Goal: Transaction & Acquisition: Purchase product/service

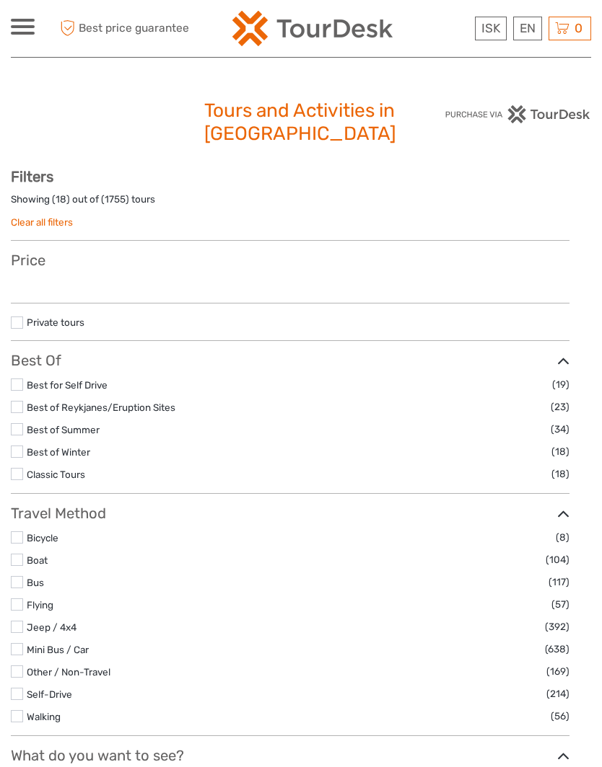
select select
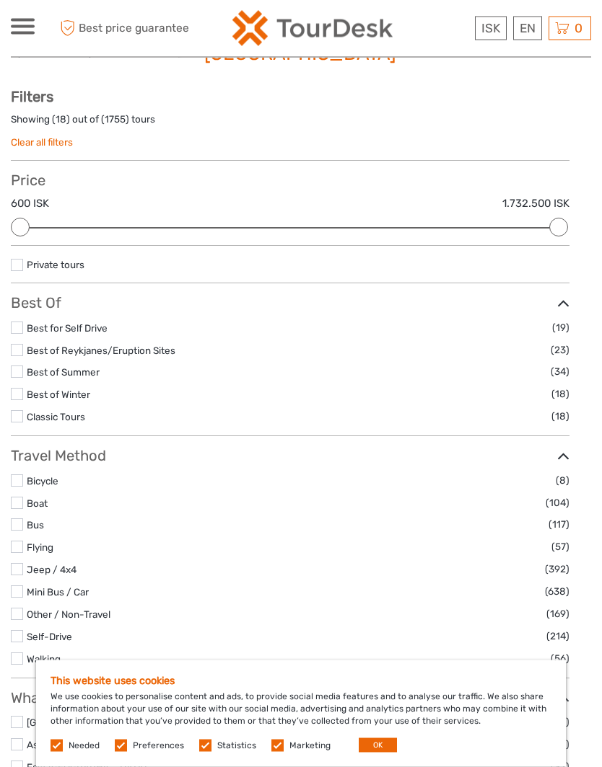
scroll to position [50, 0]
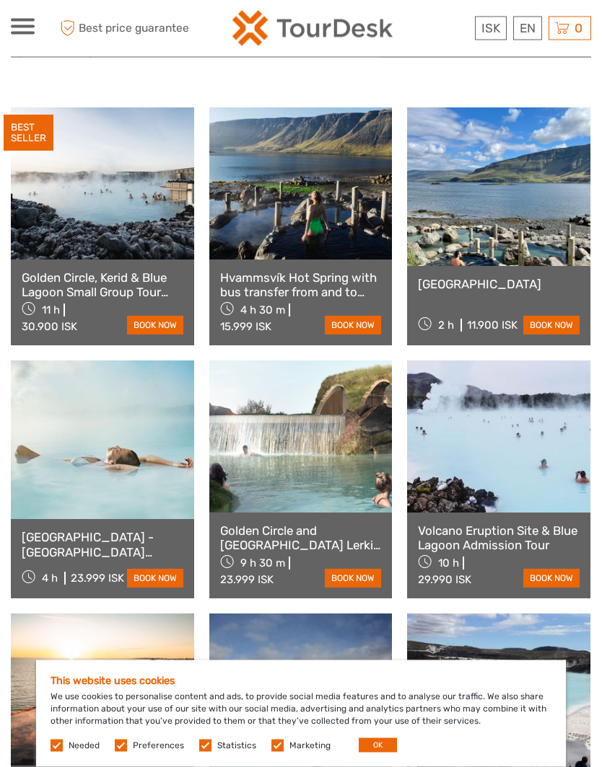
scroll to position [555, 0]
click at [439, 287] on link "Hvammsvík Natural Hot Springs" at bounding box center [499, 284] width 162 height 14
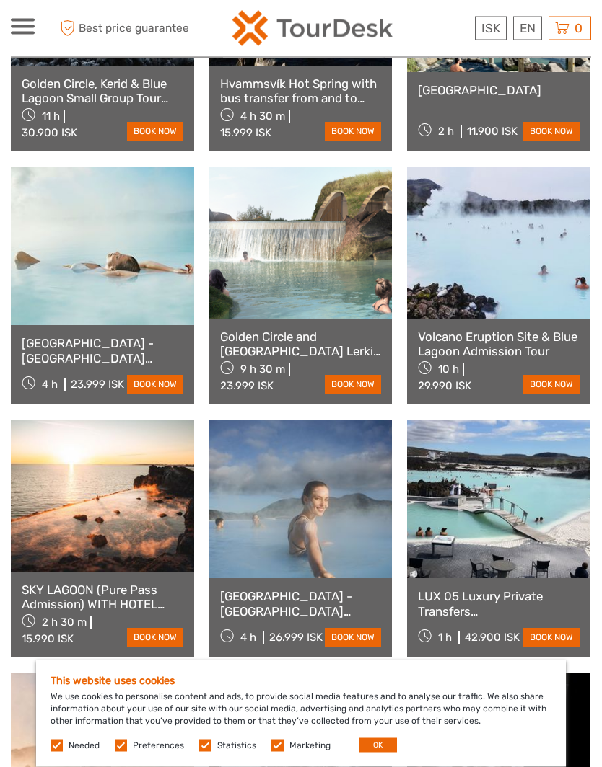
scroll to position [749, 0]
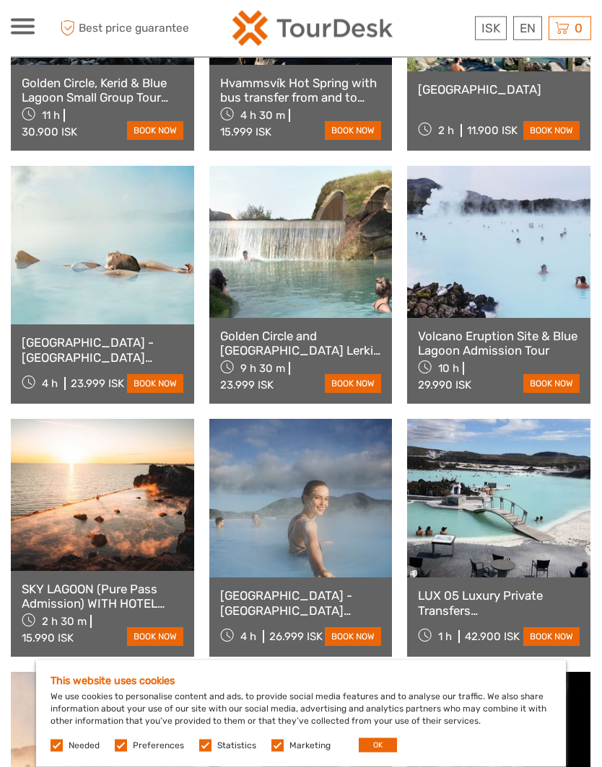
click at [470, 353] on link "Volcano Eruption Site & Blue Lagoon Admission Tour" at bounding box center [499, 345] width 162 height 30
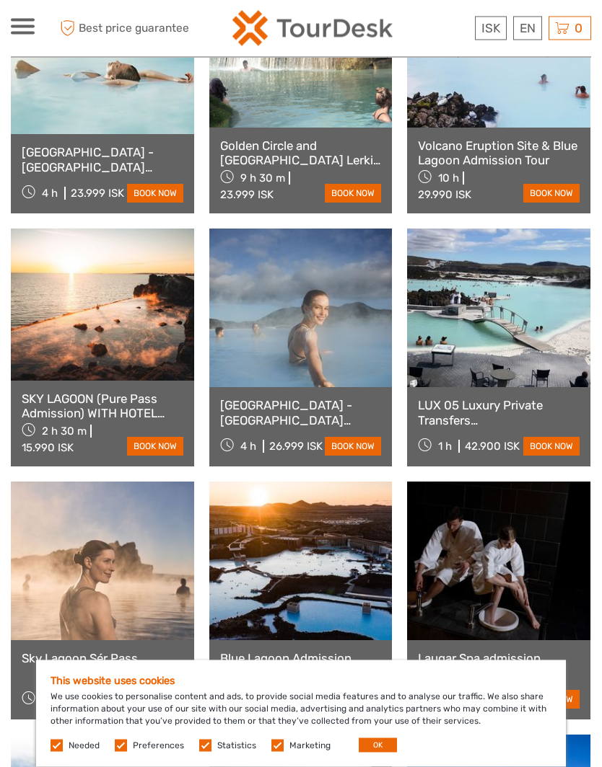
scroll to position [950, 0]
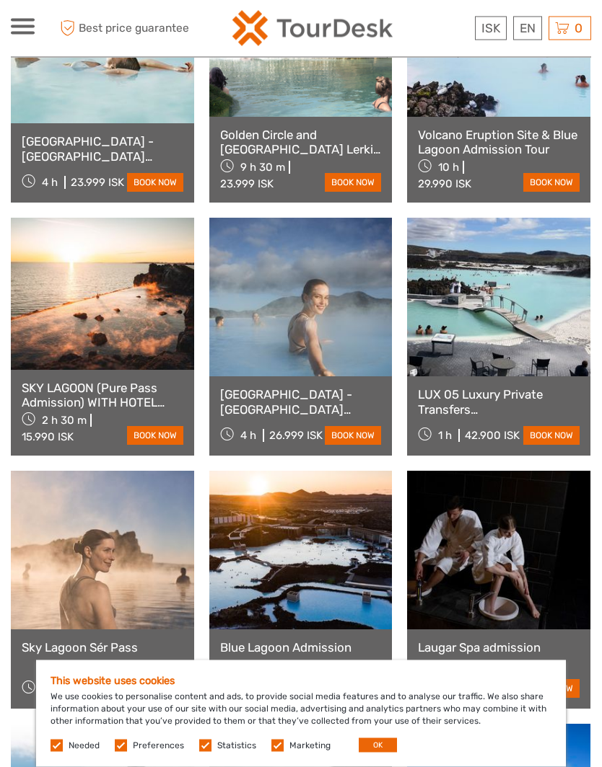
click at [59, 400] on link "SKY LAGOON (Pure Pass Admission) WITH HOTEL PICK UP IN [GEOGRAPHIC_DATA]" at bounding box center [103, 397] width 162 height 30
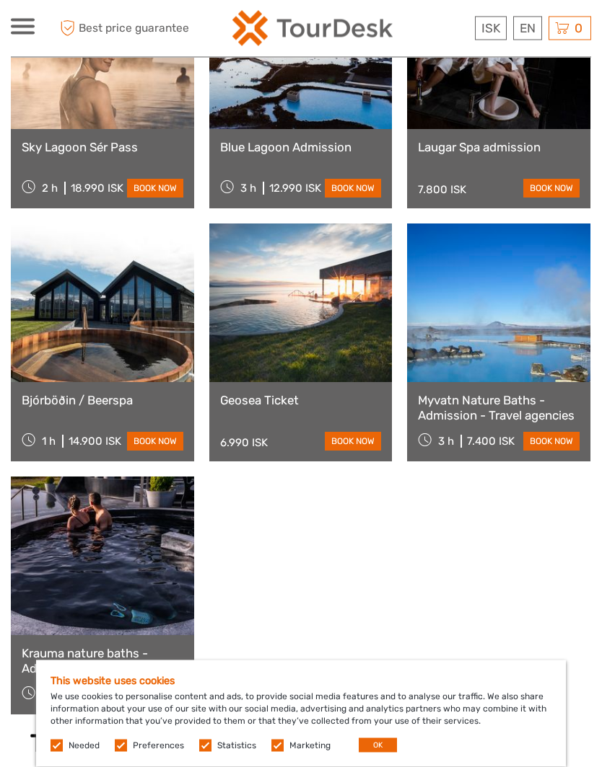
scroll to position [1452, 0]
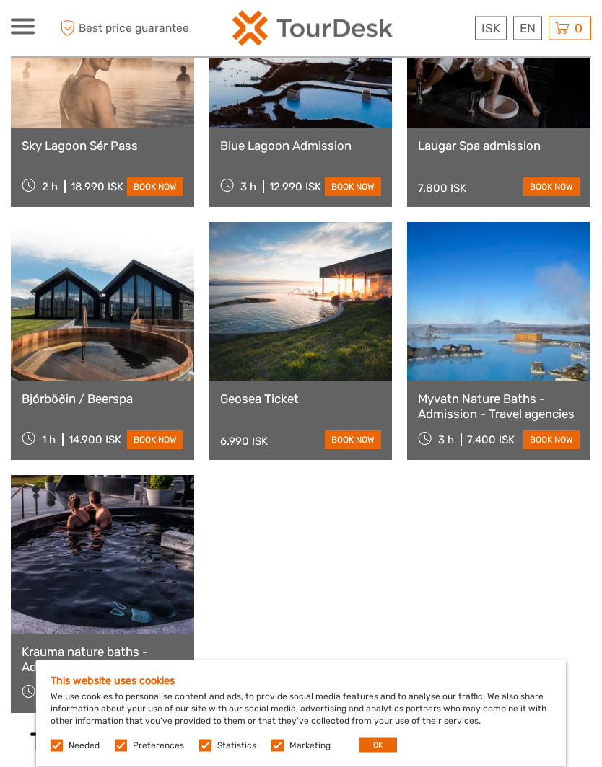
click at [56, 401] on link "Bjórböðin / Beerspa" at bounding box center [103, 399] width 162 height 14
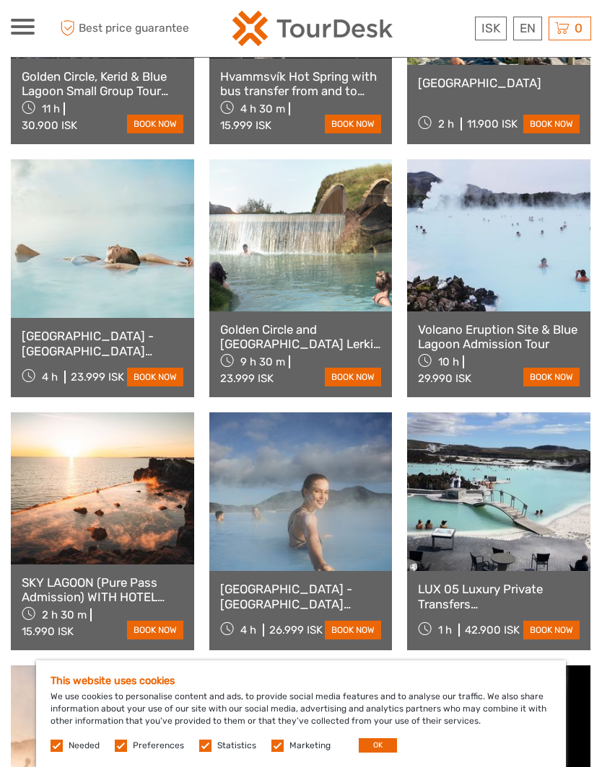
scroll to position [757, 0]
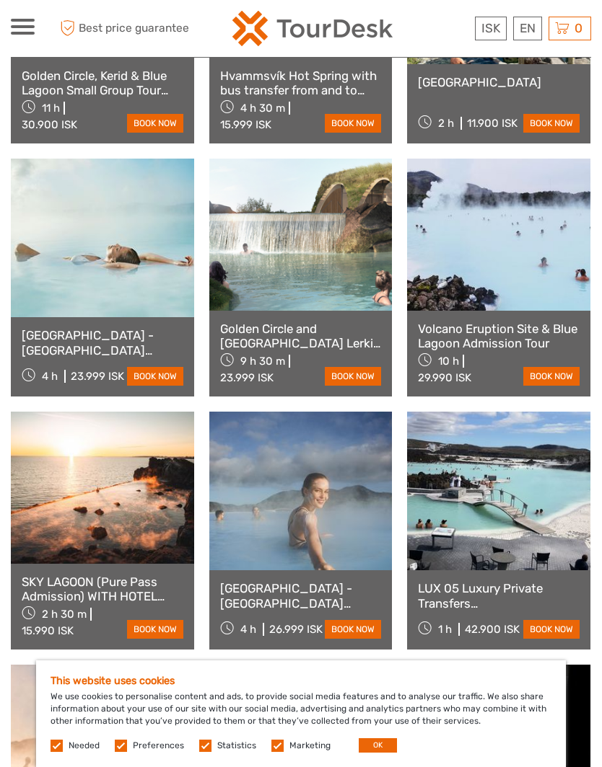
click at [268, 547] on link at bounding box center [300, 491] width 183 height 159
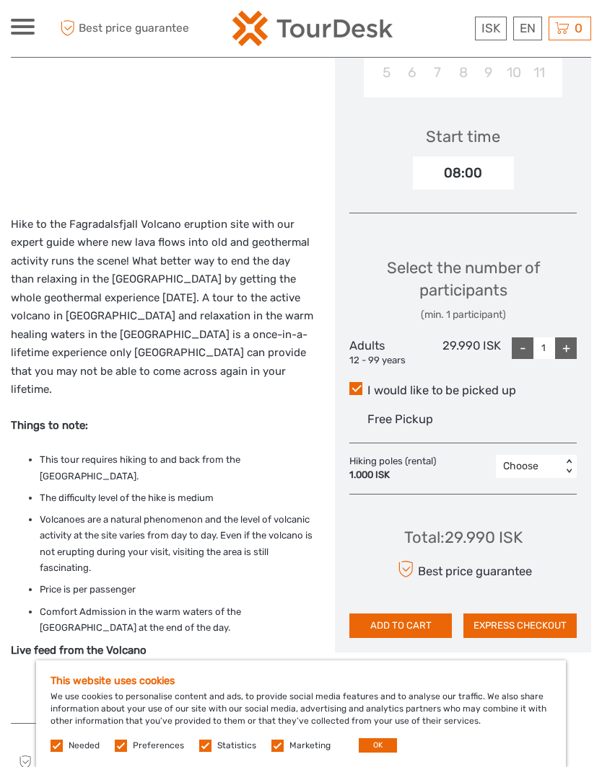
scroll to position [479, 0]
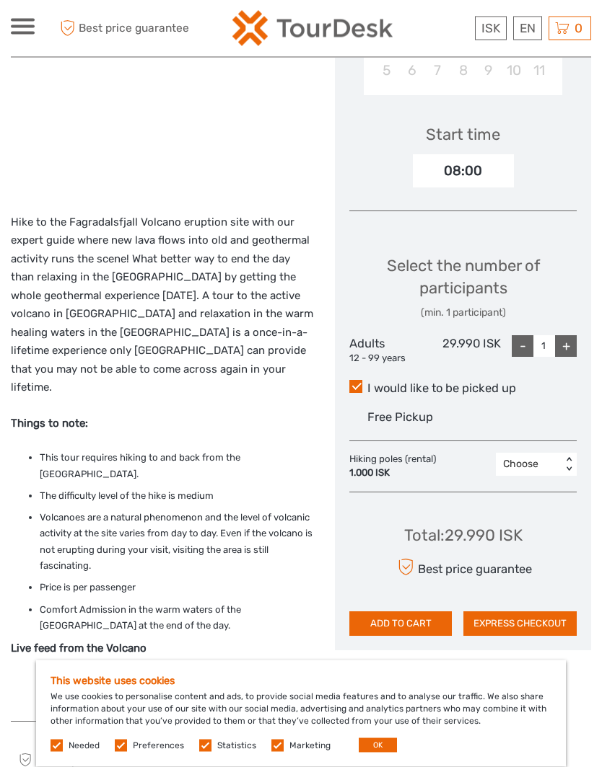
click at [51, 643] on strong "Live feed from the Volcano" at bounding box center [79, 649] width 136 height 13
click at [24, 643] on strong "Live feed from the Volcano" at bounding box center [79, 649] width 136 height 13
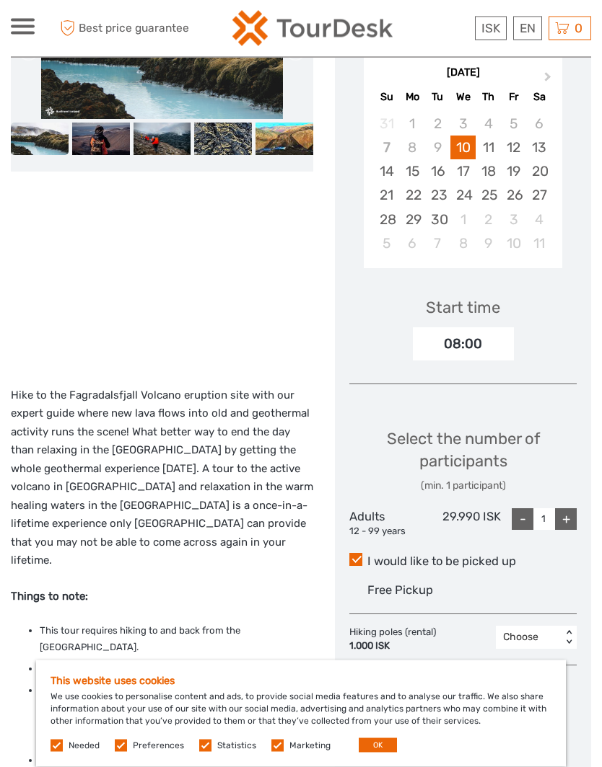
scroll to position [301, 0]
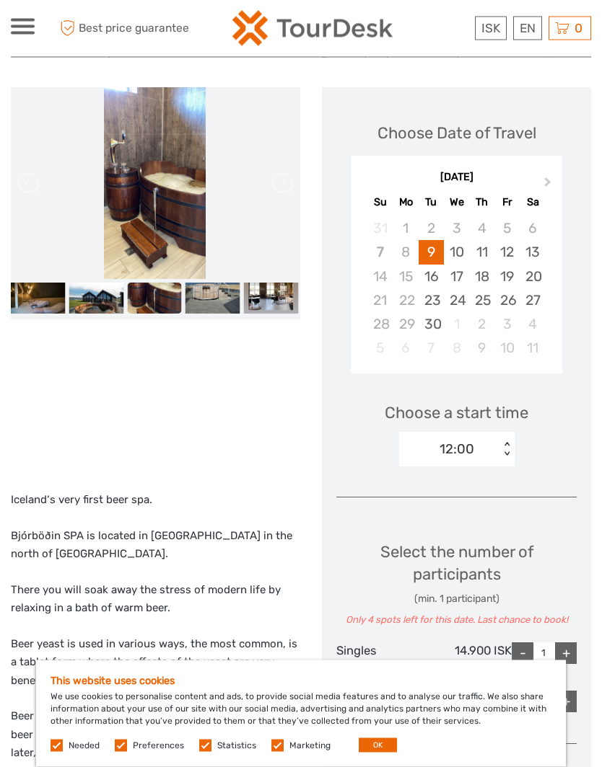
scroll to position [136, 0]
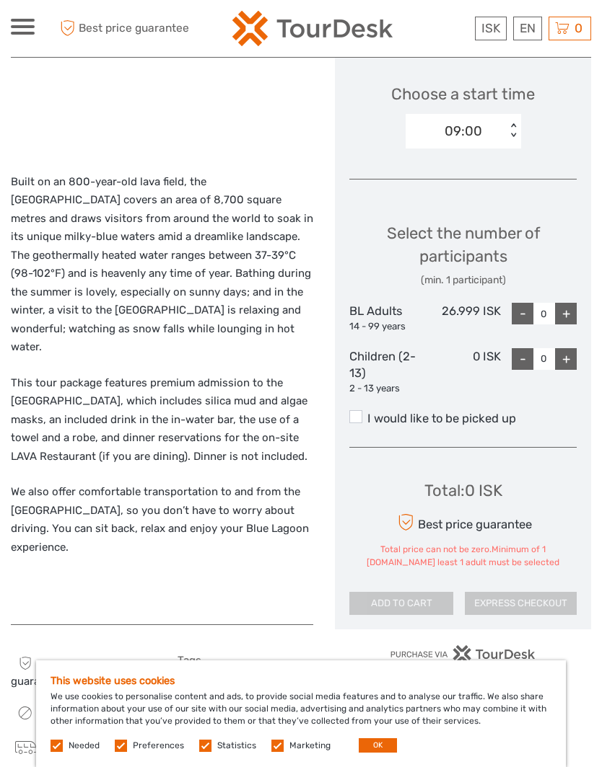
scroll to position [475, 0]
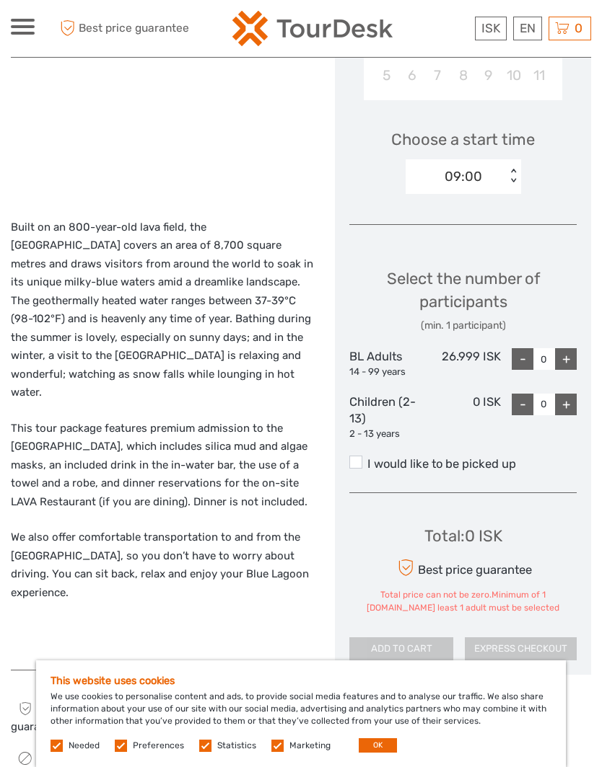
click at [566, 350] on div "+" at bounding box center [566, 359] width 22 height 22
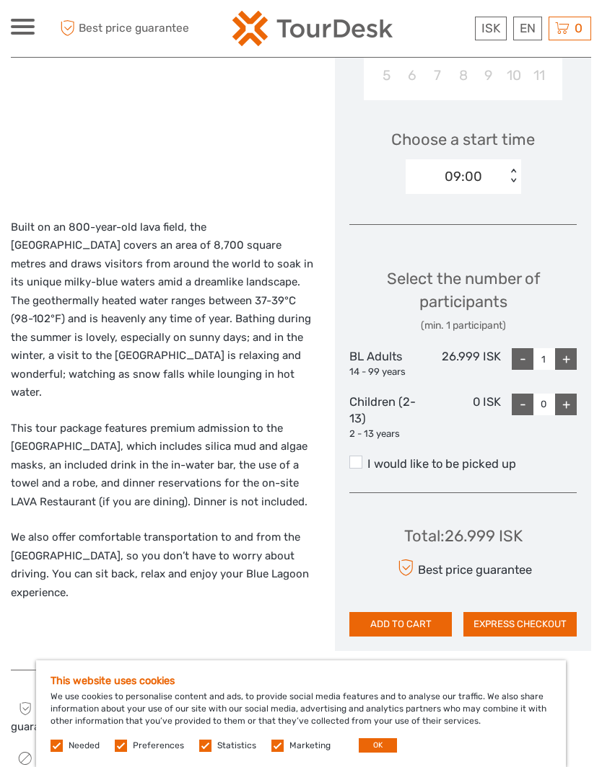
click at [563, 351] on div "+" at bounding box center [566, 359] width 22 height 22
type input "2"
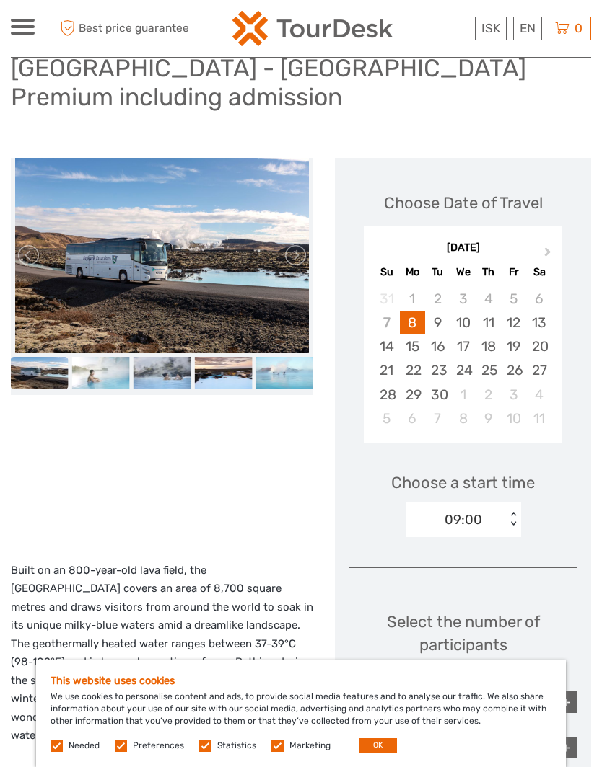
scroll to position [128, 0]
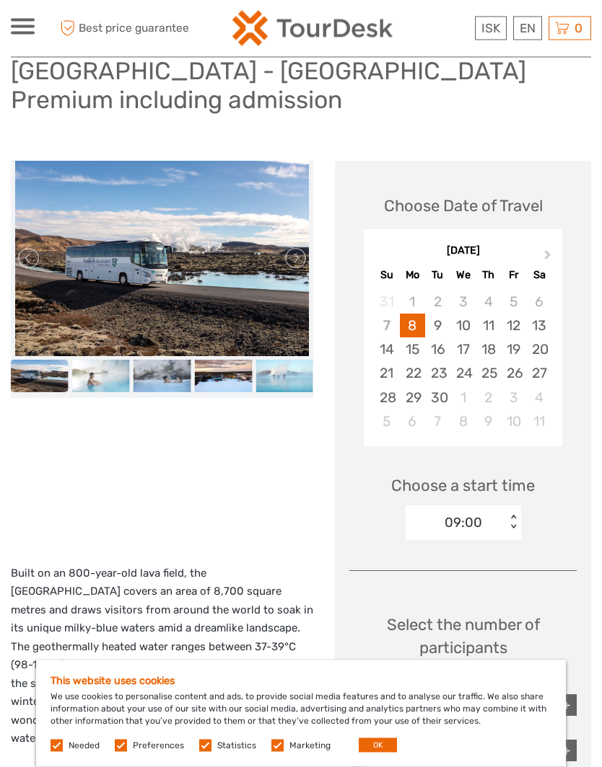
click at [547, 252] on span "Next Month" at bounding box center [547, 258] width 0 height 21
click at [433, 348] on div "14" at bounding box center [437, 350] width 25 height 24
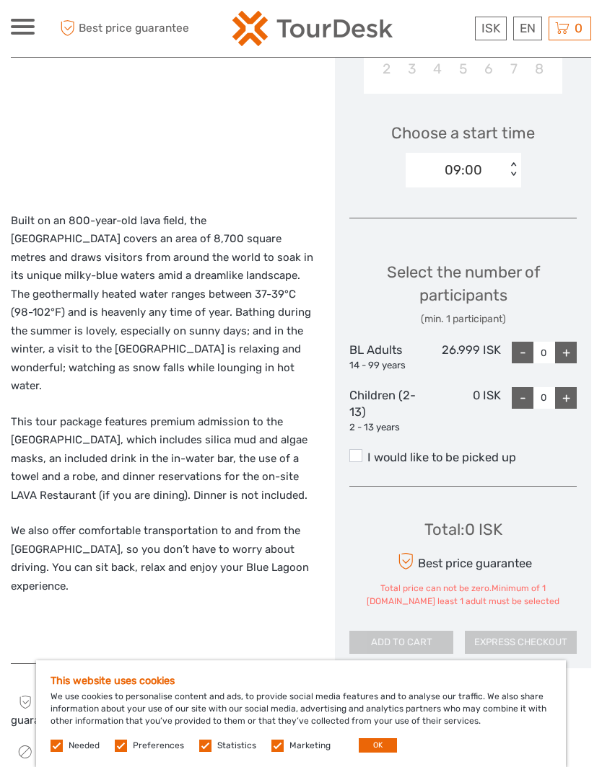
scroll to position [480, 0]
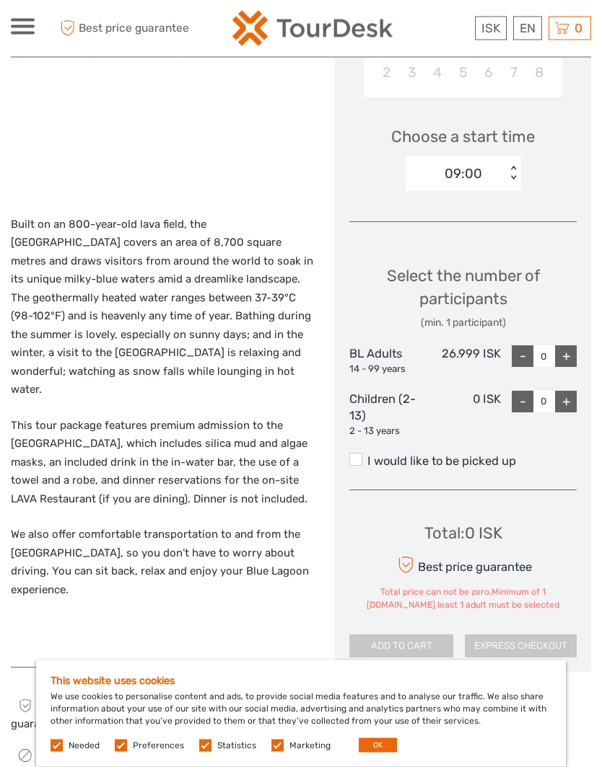
click at [562, 352] on div "+" at bounding box center [566, 357] width 22 height 22
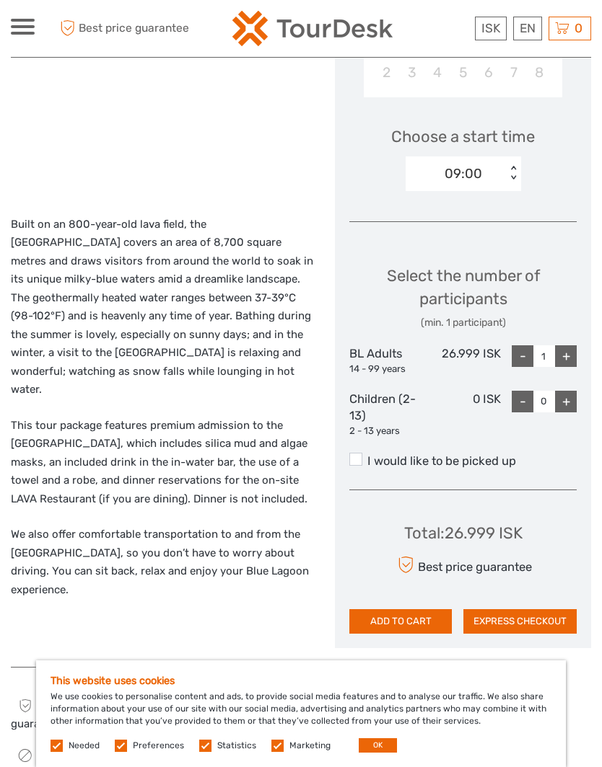
click at [568, 353] on div "+" at bounding box center [566, 357] width 22 height 22
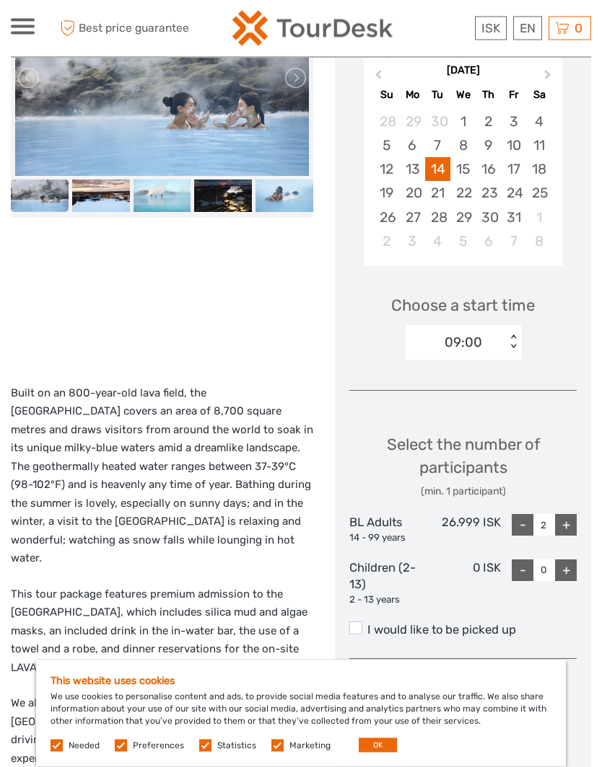
scroll to position [309, 0]
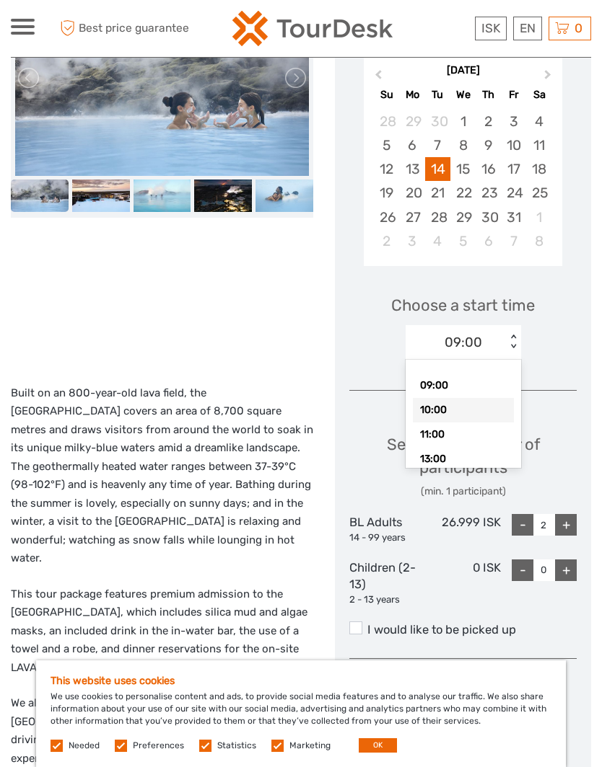
click at [422, 414] on div "10:00" at bounding box center [463, 410] width 101 height 25
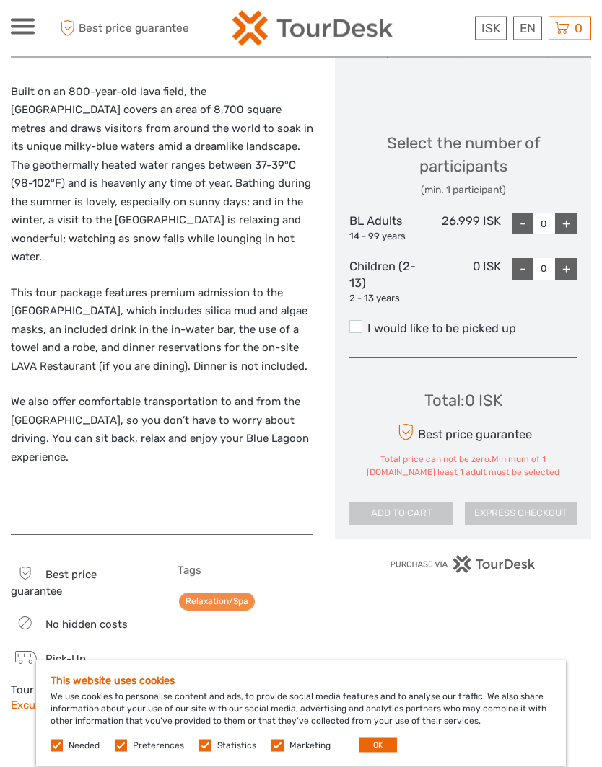
scroll to position [610, 0]
click at [572, 226] on div "+" at bounding box center [566, 224] width 22 height 22
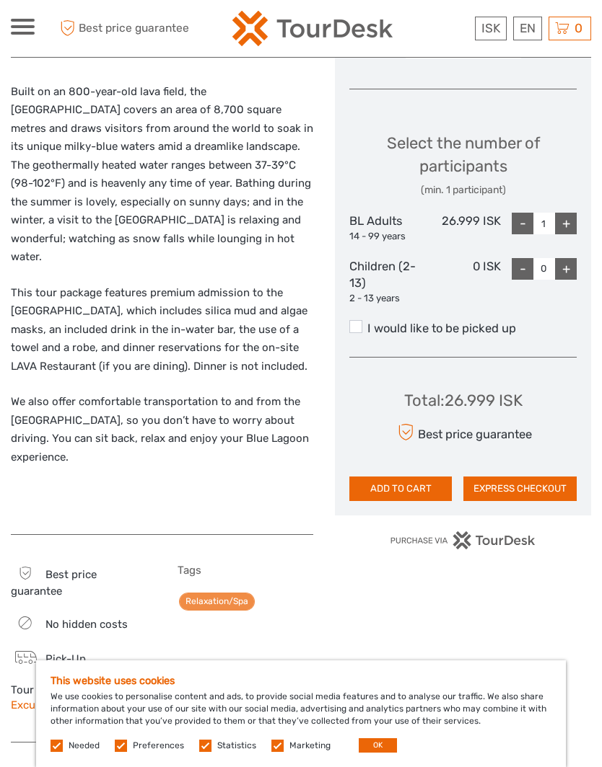
click at [570, 225] on div "+" at bounding box center [566, 224] width 22 height 22
type input "2"
click at [387, 480] on button "ADD TO CART" at bounding box center [400, 489] width 102 height 25
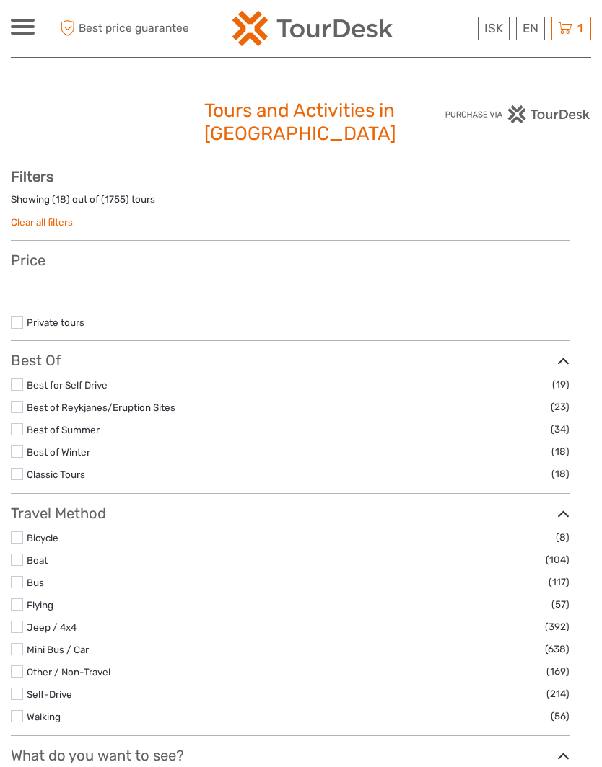
select select
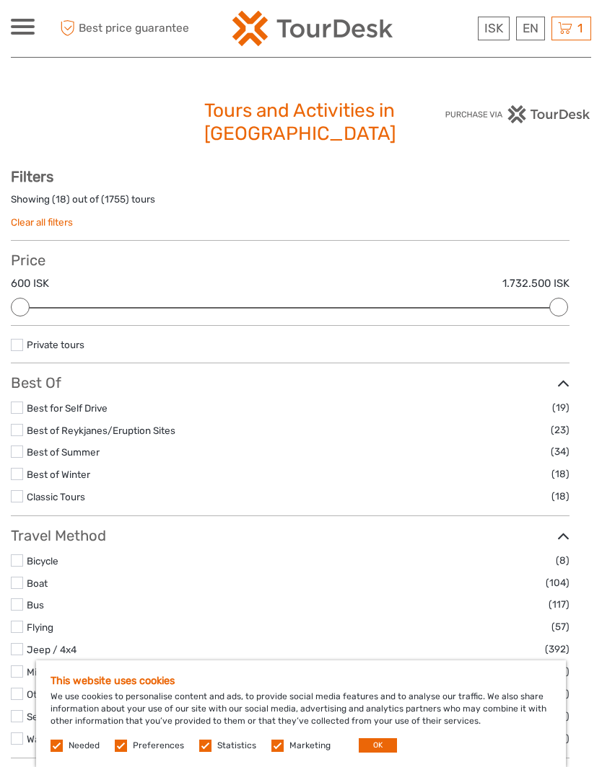
click at [578, 26] on span "1" at bounding box center [579, 28] width 9 height 14
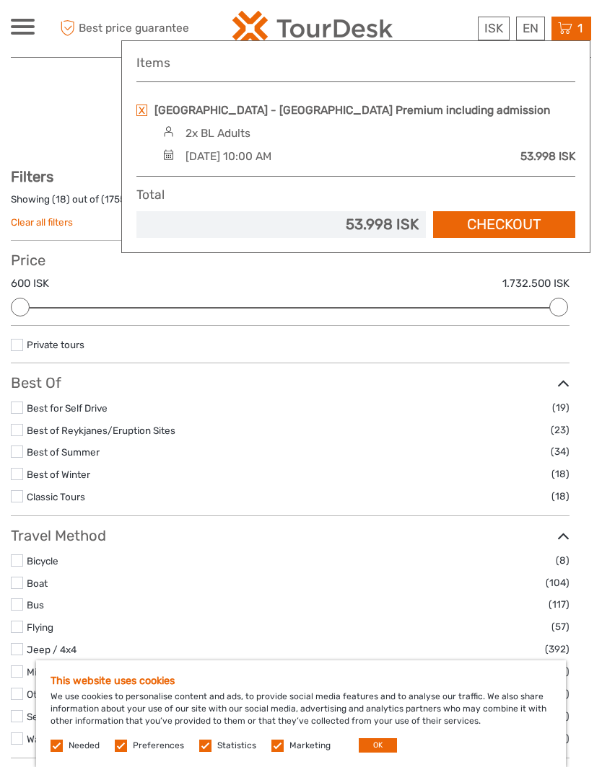
click at [514, 222] on link "Checkout" at bounding box center [504, 224] width 142 height 27
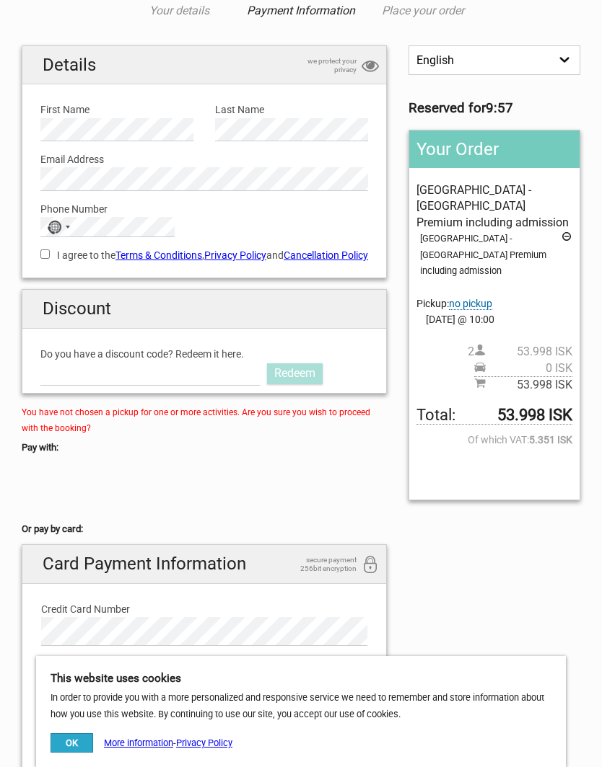
scroll to position [82, 0]
click at [475, 299] on span "no pickup" at bounding box center [470, 305] width 43 height 12
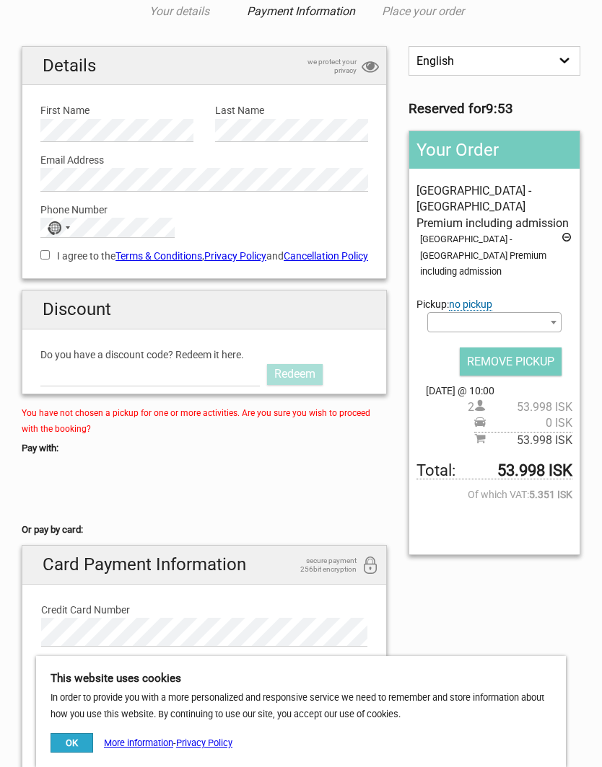
click at [550, 313] on span at bounding box center [553, 322] width 14 height 19
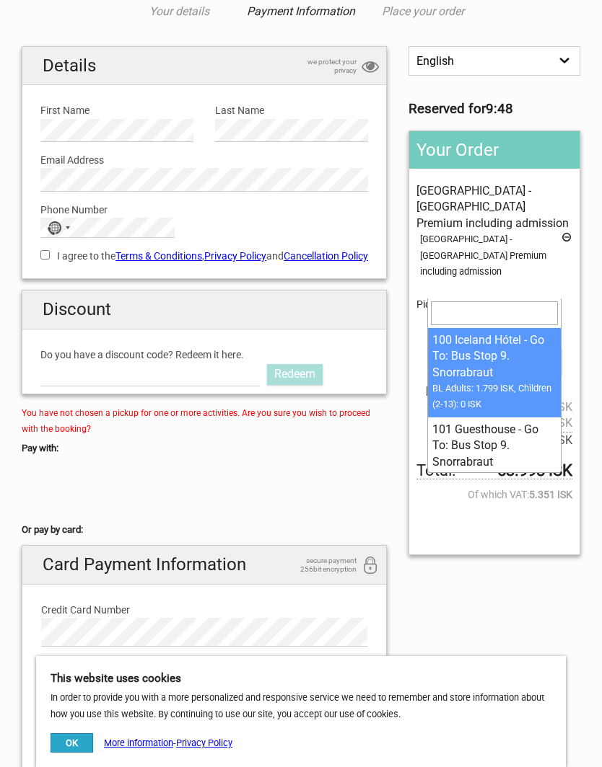
scroll to position [0, 0]
click at [490, 312] on span at bounding box center [494, 322] width 134 height 20
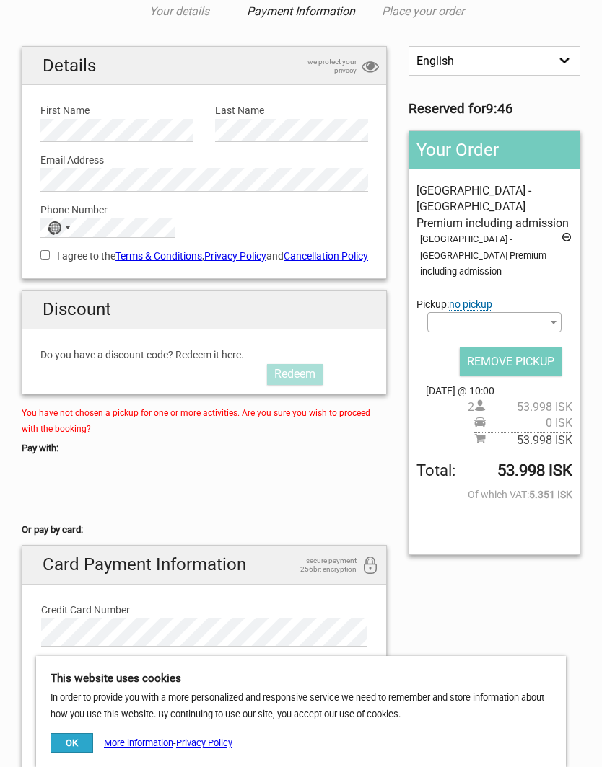
click at [502, 312] on span at bounding box center [494, 322] width 134 height 20
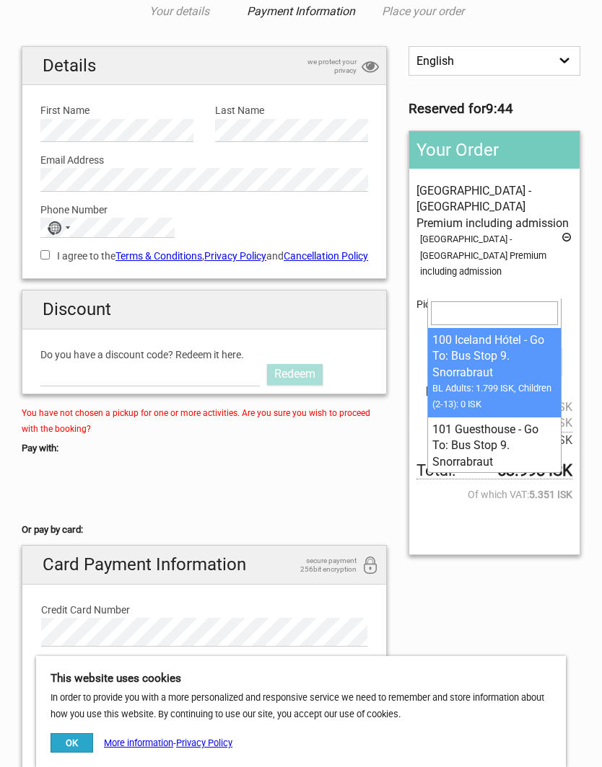
click at [498, 313] on input "search" at bounding box center [494, 313] width 127 height 23
type input "apo"
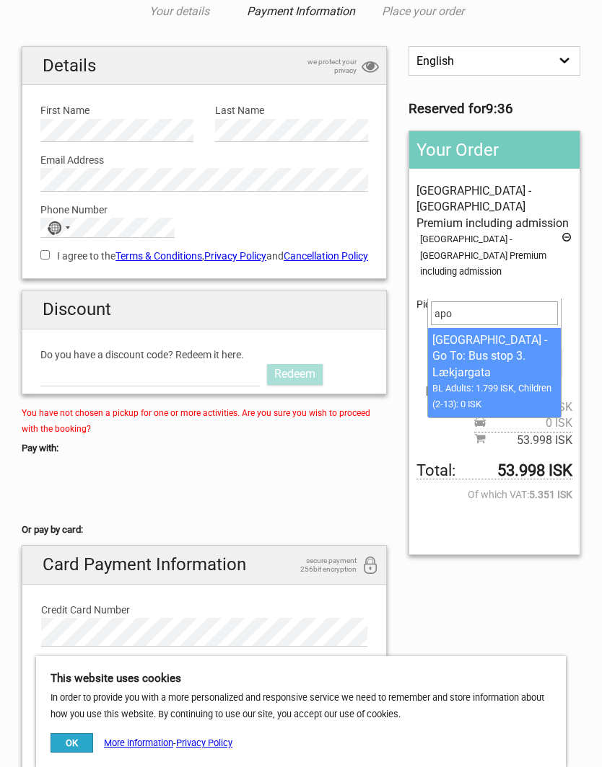
select select "1093098"
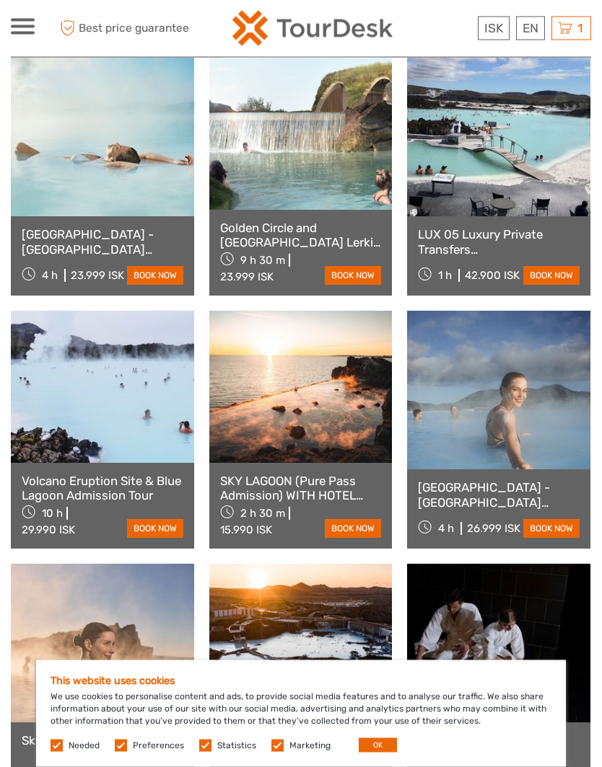
scroll to position [858, 0]
click at [457, 493] on link "[GEOGRAPHIC_DATA] - [GEOGRAPHIC_DATA] Premium including admission" at bounding box center [499, 495] width 162 height 30
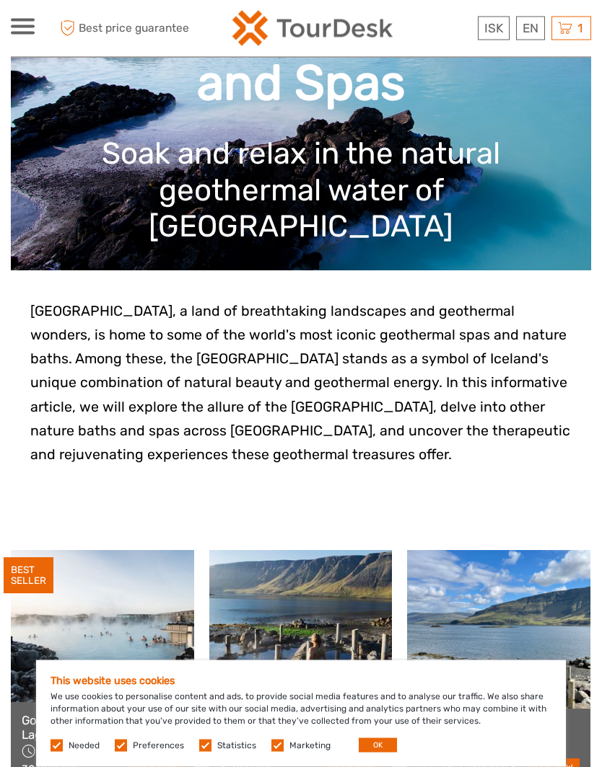
scroll to position [0, 0]
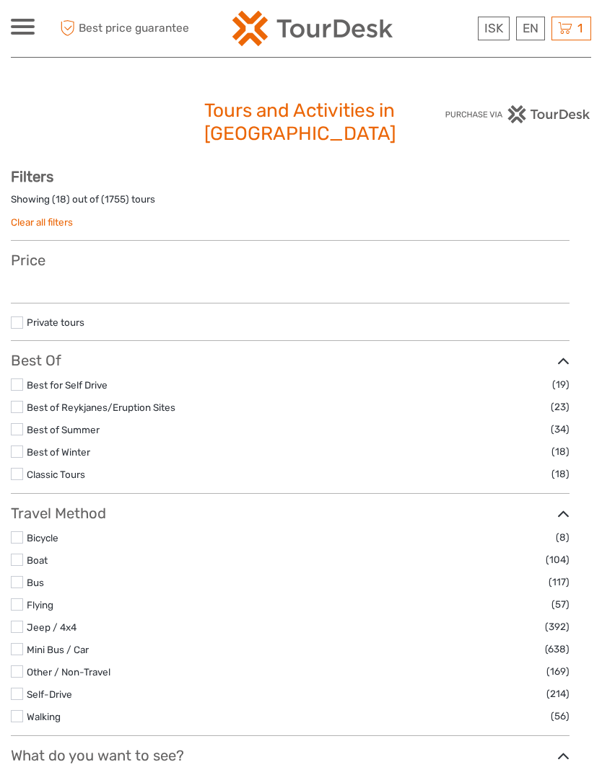
select select
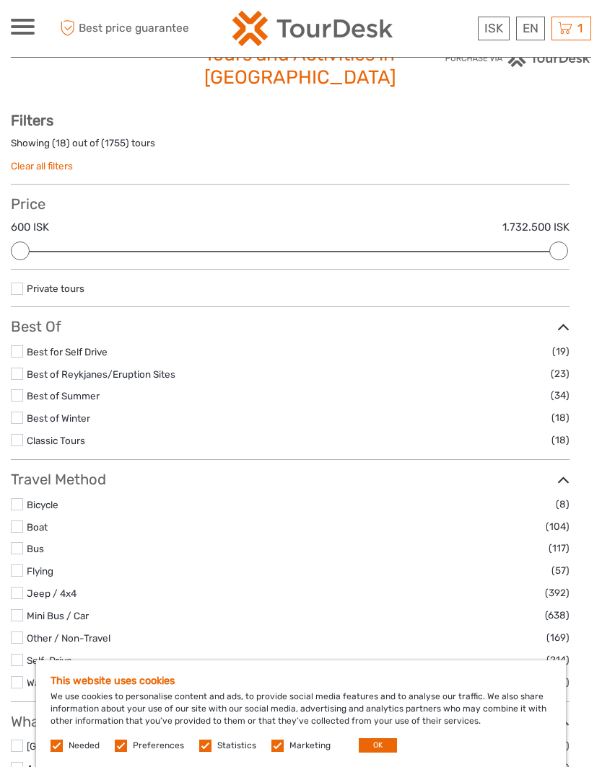
scroll to position [58, 0]
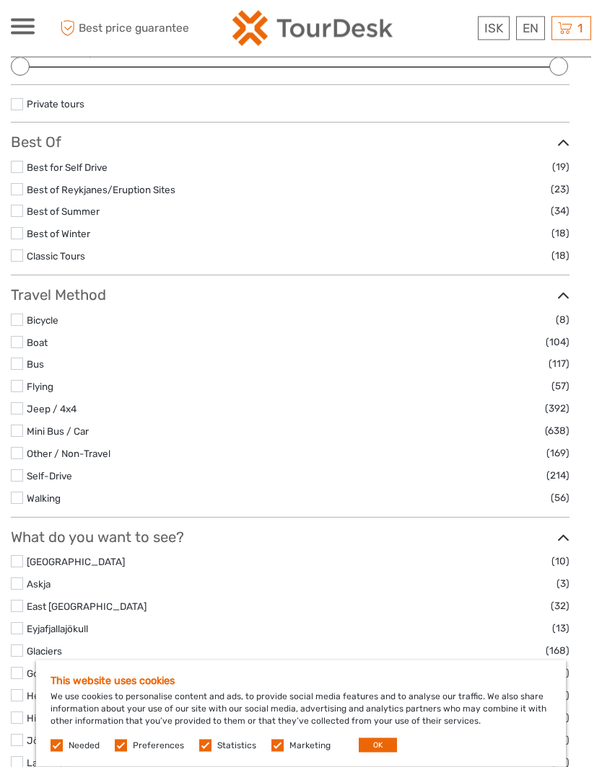
scroll to position [241, 0]
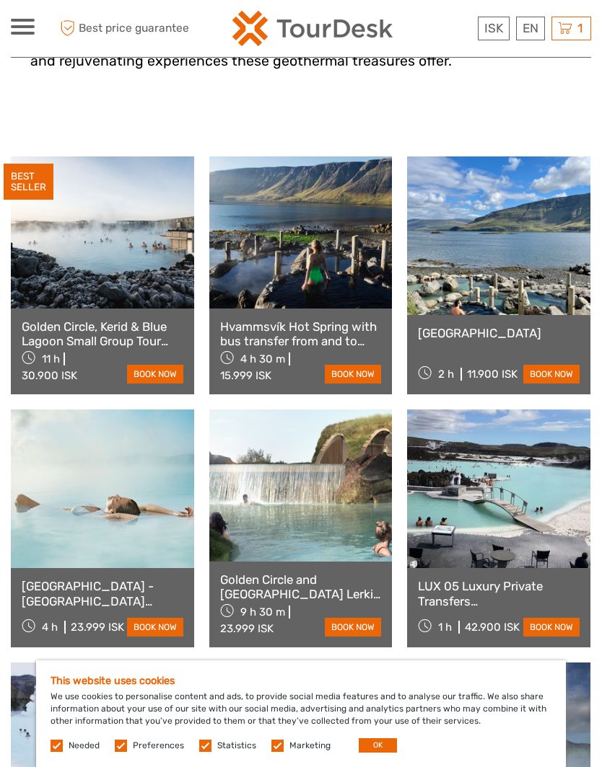
scroll to position [505, 0]
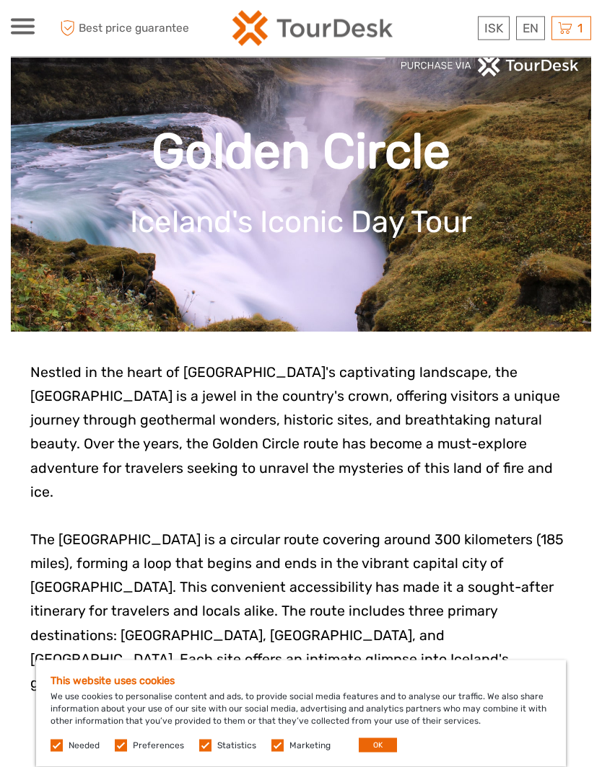
scroll to position [67, 0]
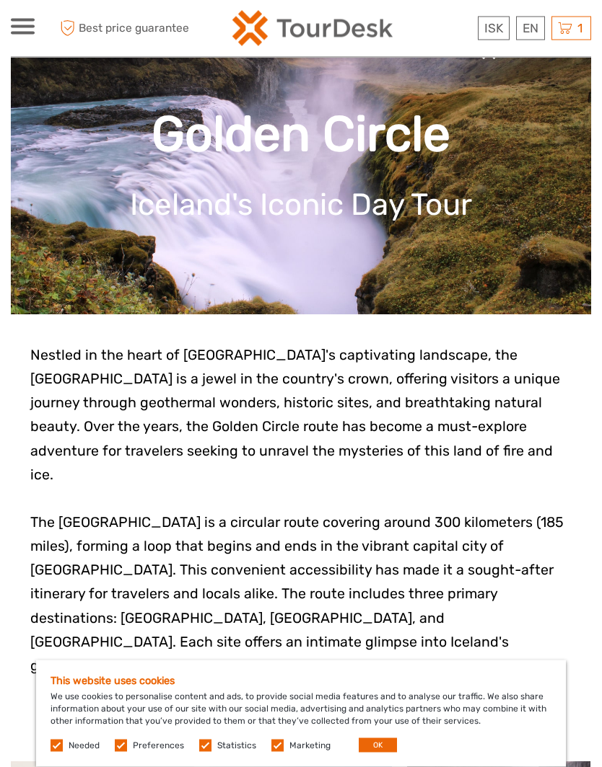
click at [286, 767] on div "This website uses cookies We use cookies to personalise content and ads, to pro…" at bounding box center [300, 714] width 529 height 107
click at [201, 752] on label at bounding box center [205, 746] width 12 height 12
click at [0, 0] on input "checkbox" at bounding box center [0, 0] width 0 height 0
click at [120, 752] on label at bounding box center [121, 746] width 12 height 12
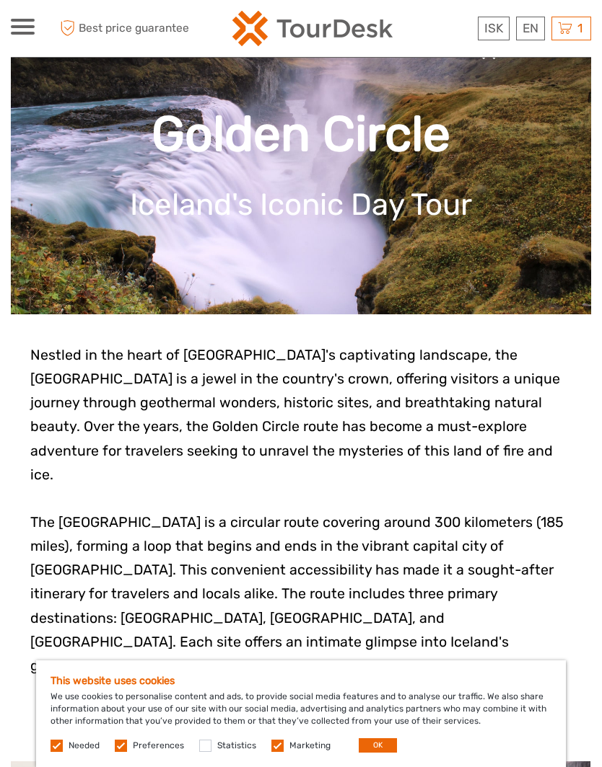
click at [0, 0] on input "checkbox" at bounding box center [0, 0] width 0 height 0
click at [62, 752] on label at bounding box center [56, 746] width 12 height 12
click at [289, 752] on label "Marketing" at bounding box center [309, 746] width 41 height 12
click at [0, 0] on input "checkbox" at bounding box center [0, 0] width 0 height 0
click at [369, 753] on button "OK" at bounding box center [377, 746] width 38 height 14
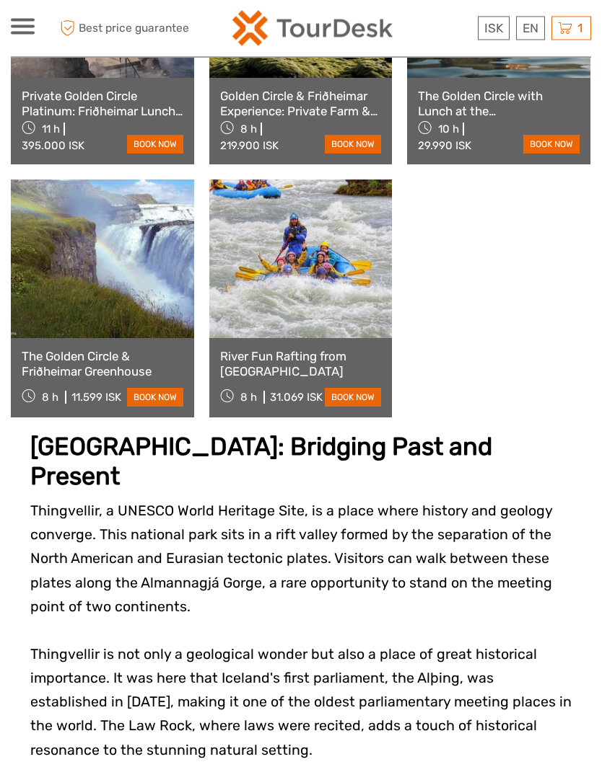
scroll to position [1614, 0]
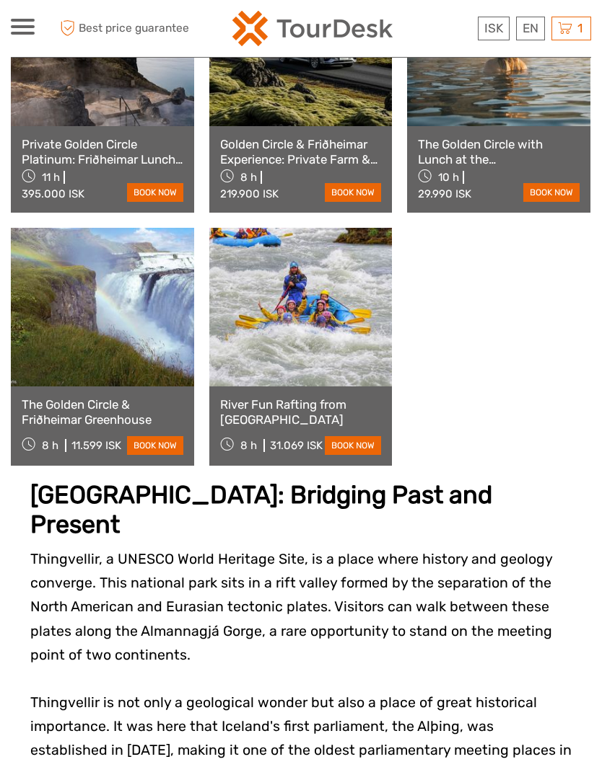
click at [335, 307] on link at bounding box center [300, 307] width 183 height 159
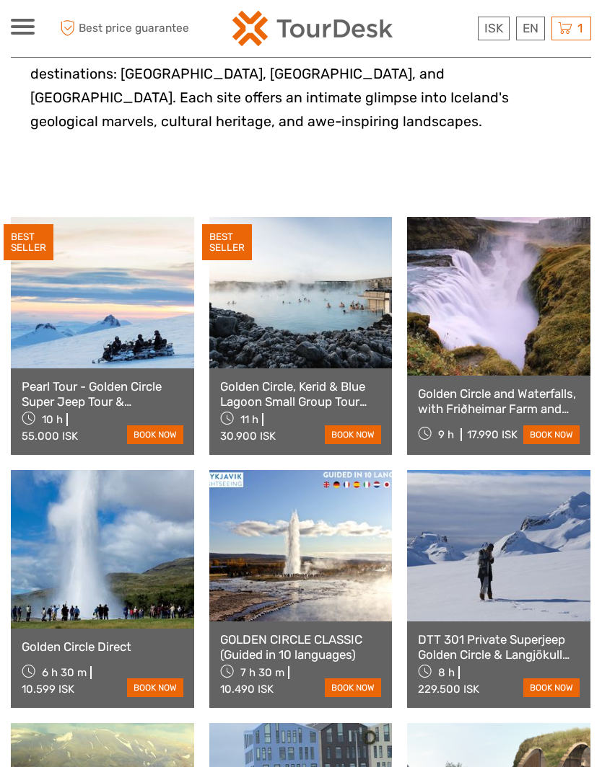
scroll to position [612, 0]
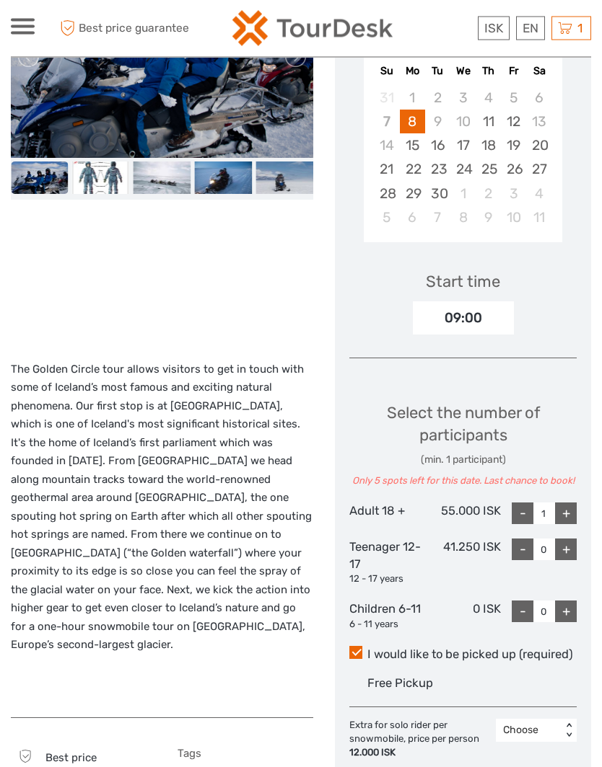
scroll to position [333, 0]
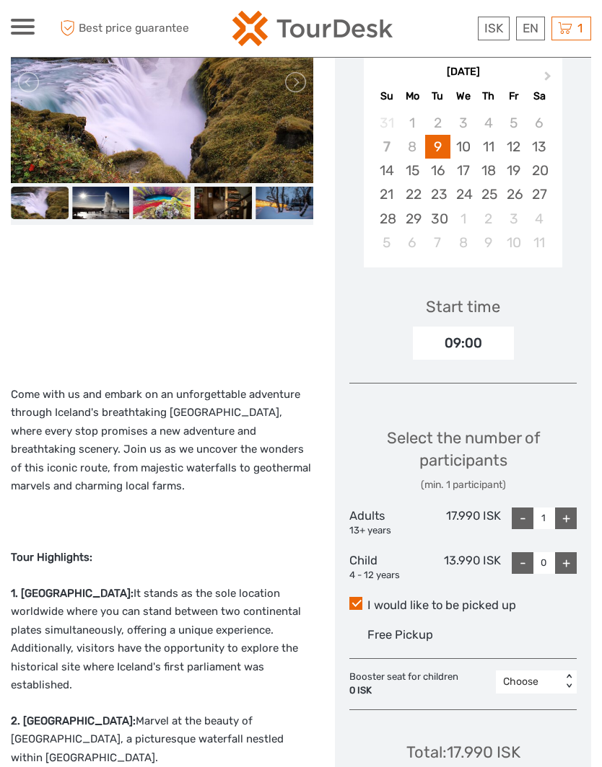
scroll to position [306, 0]
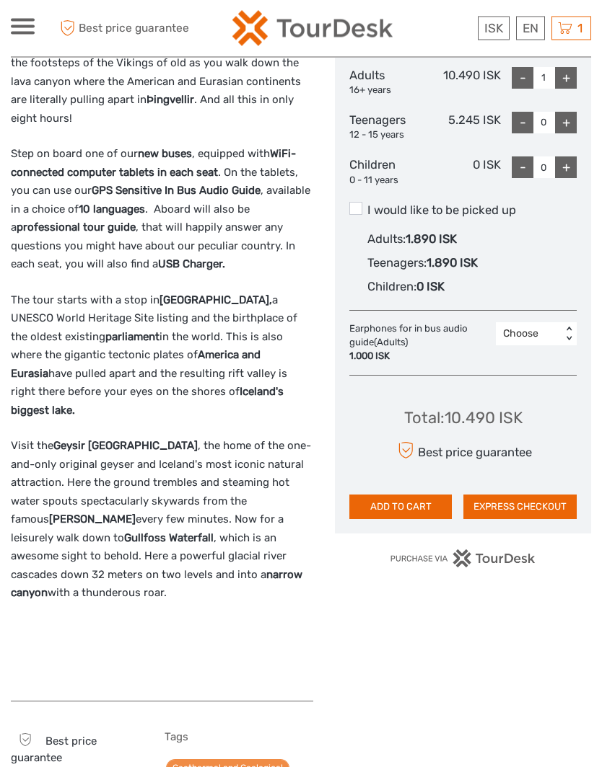
scroll to position [726, 0]
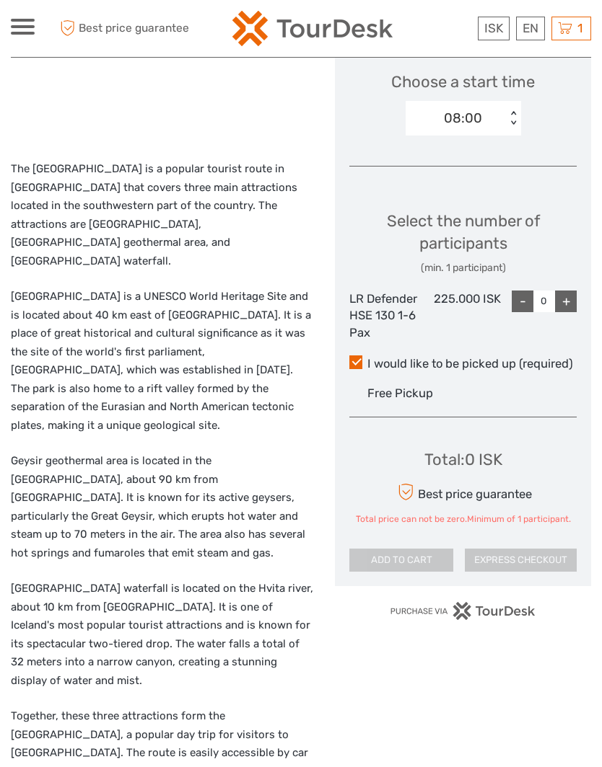
scroll to position [566, 0]
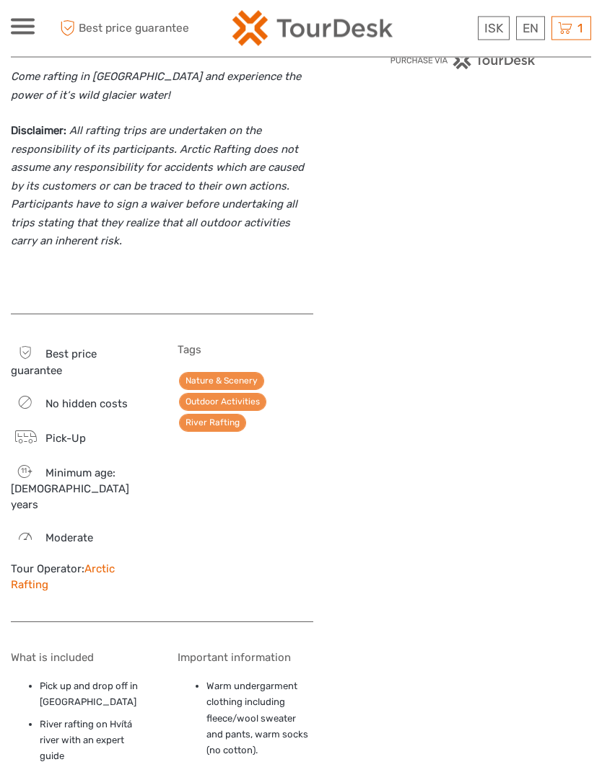
scroll to position [1203, 0]
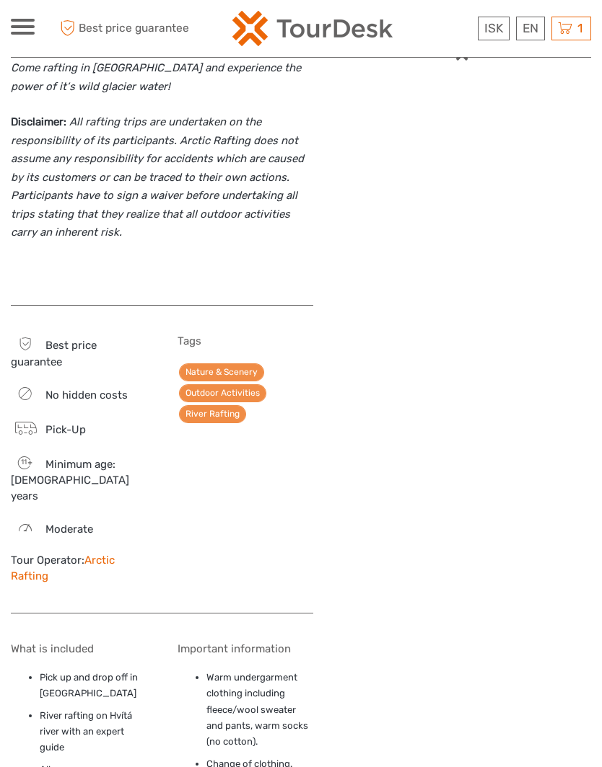
click at [2, 146] on body "ISK ISK € $ £ EN English Español Deutsch Tours Multi-day tours Transfers Car re…" at bounding box center [301, 512] width 602 height 3430
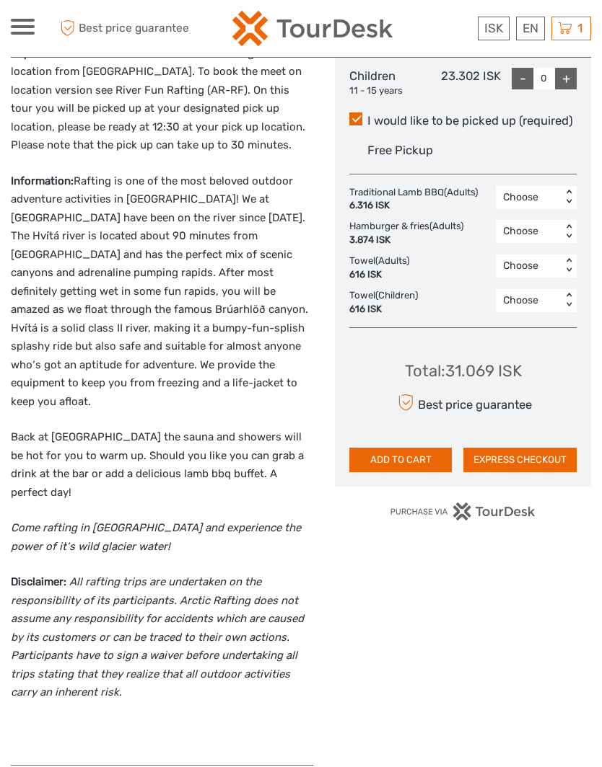
scroll to position [708, 0]
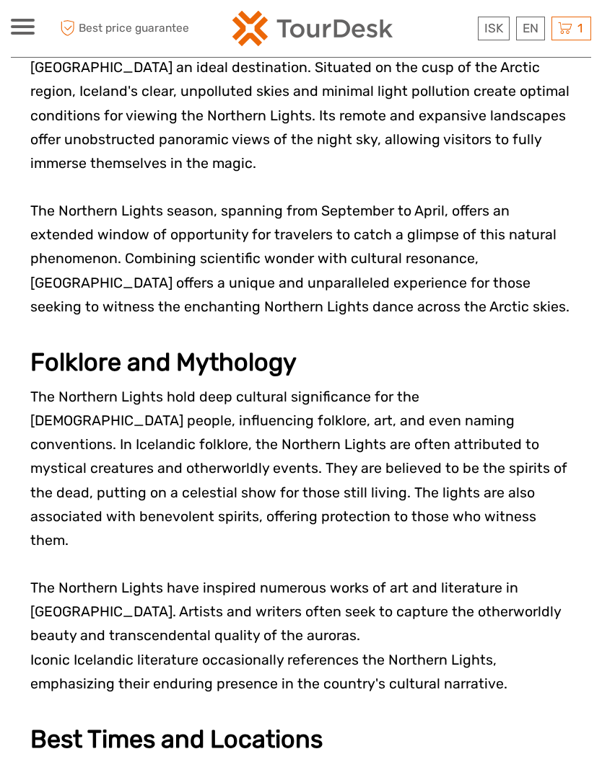
scroll to position [1944, 0]
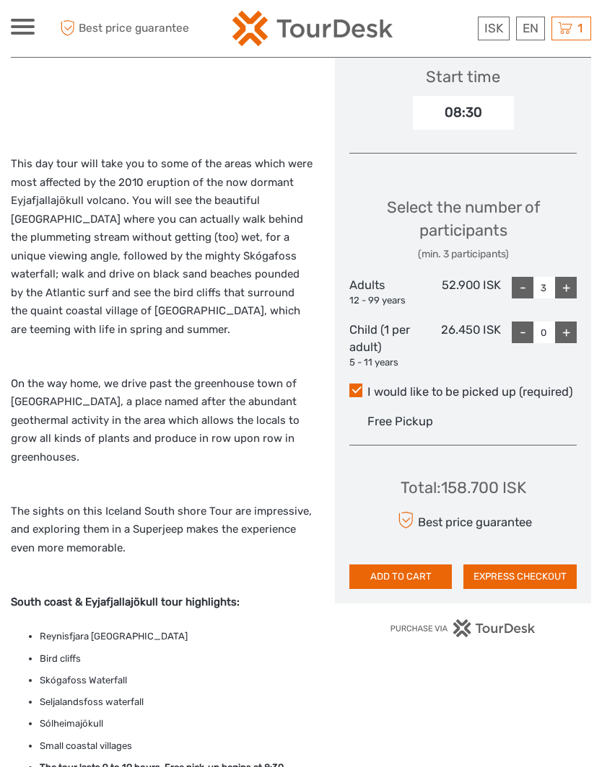
scroll to position [508, 0]
click at [523, 2] on div "ISK ISK € $ £ EN English Español Deutsch Tours Multi-day tours Transfers Car re…" at bounding box center [301, 28] width 580 height 57
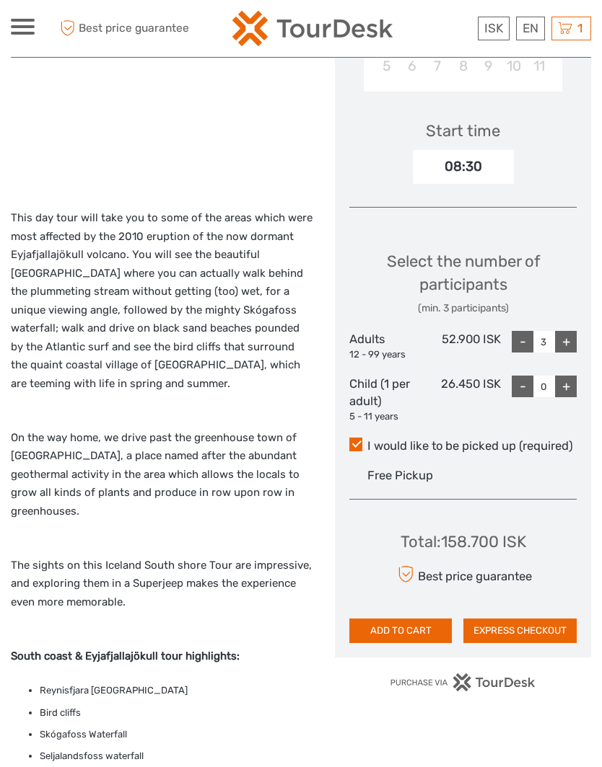
scroll to position [454, 0]
click at [522, 335] on div "-" at bounding box center [522, 343] width 22 height 22
type input "2"
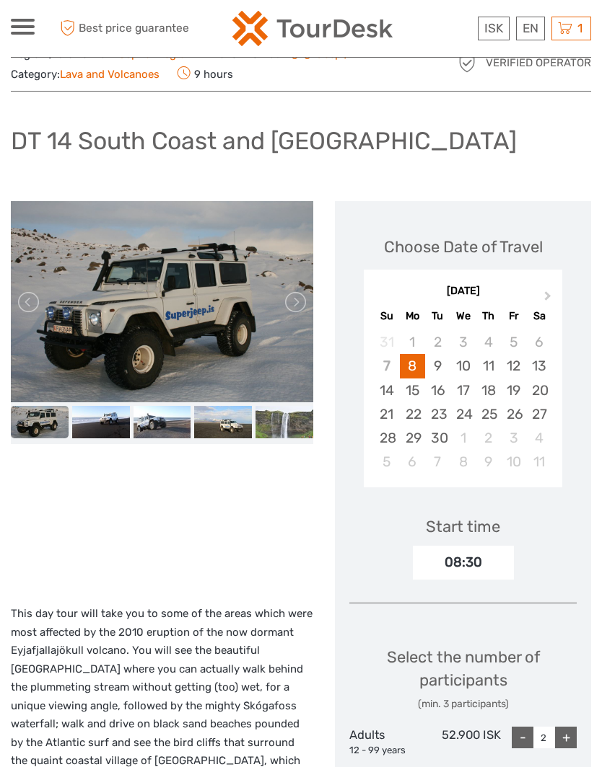
scroll to position [0, 0]
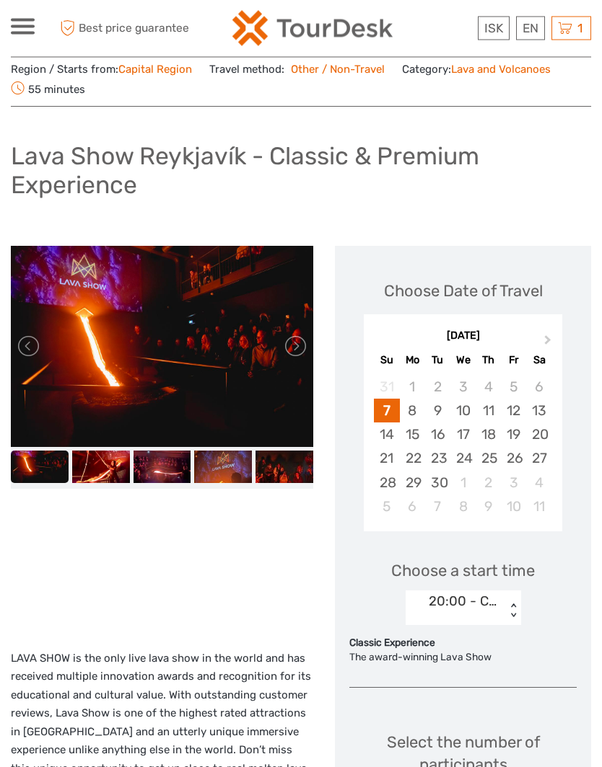
scroll to position [43, 0]
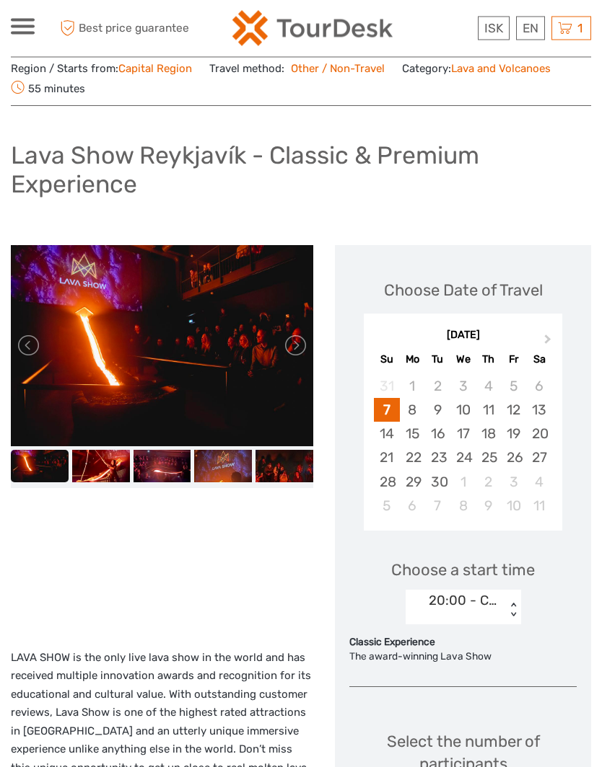
click at [112, 453] on img at bounding box center [101, 467] width 58 height 32
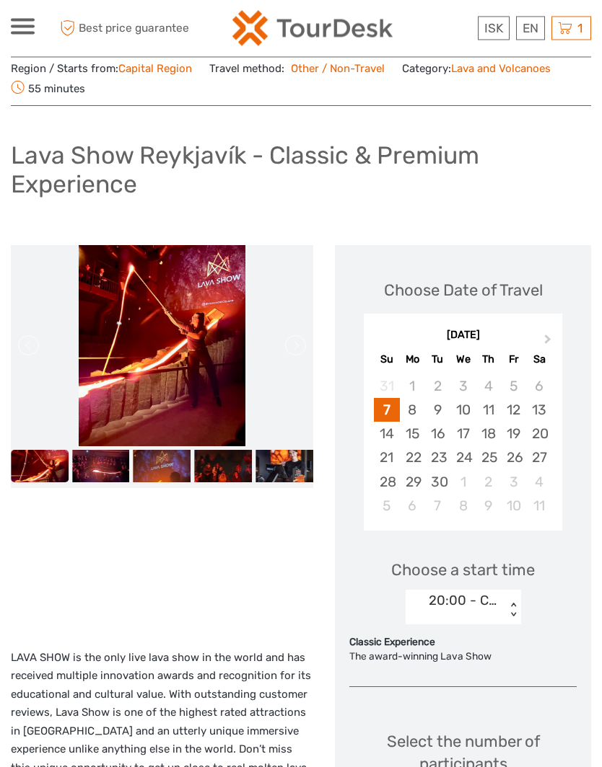
click at [155, 462] on img at bounding box center [162, 467] width 58 height 32
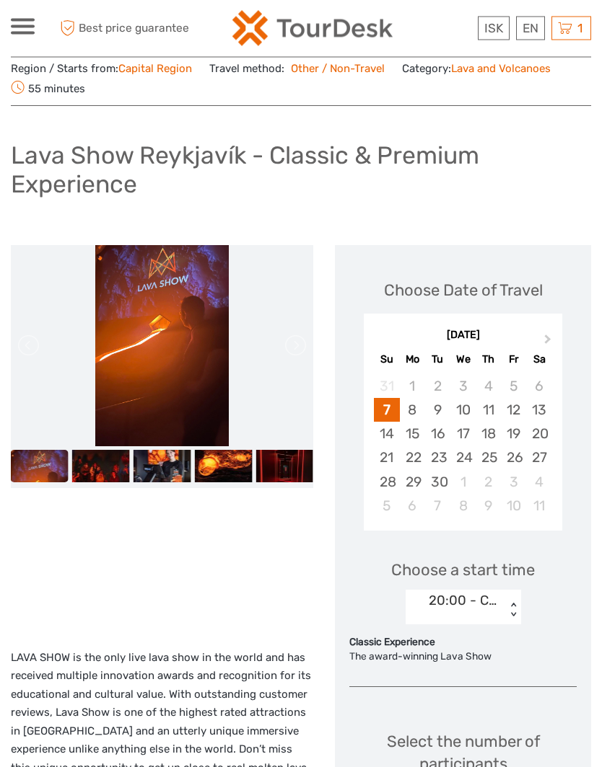
scroll to position [44, 0]
click at [219, 466] on img at bounding box center [223, 466] width 58 height 32
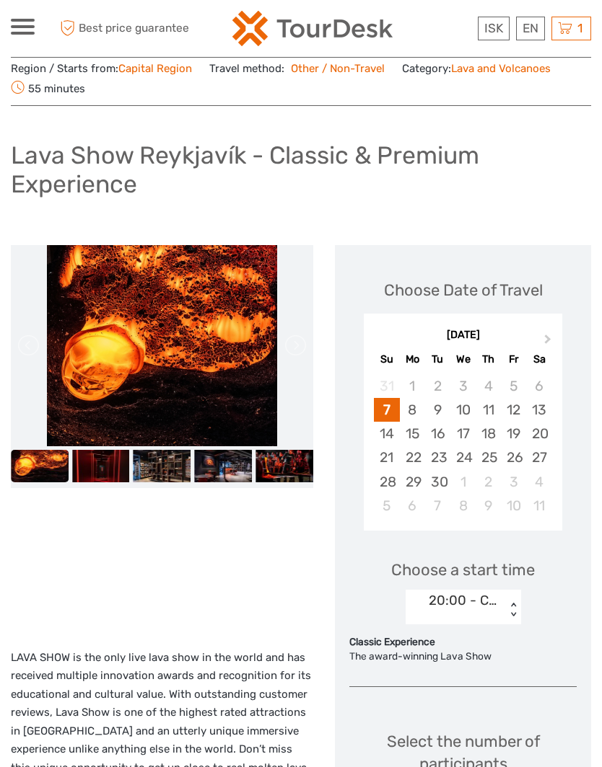
click at [182, 459] on img at bounding box center [162, 466] width 58 height 32
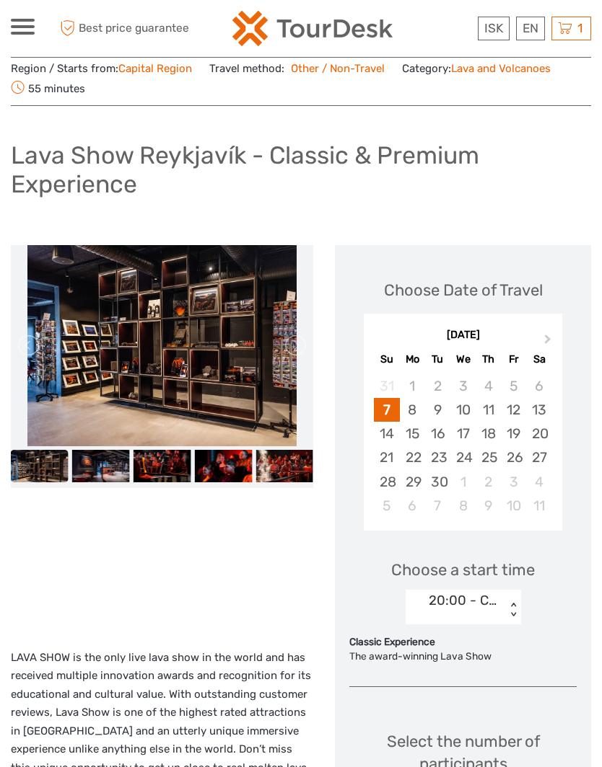
click at [174, 465] on img at bounding box center [162, 466] width 58 height 32
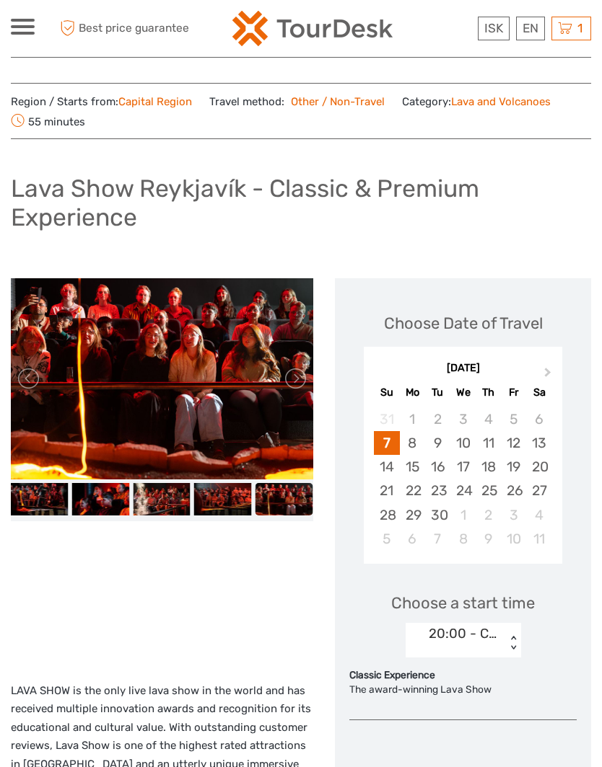
scroll to position [0, 0]
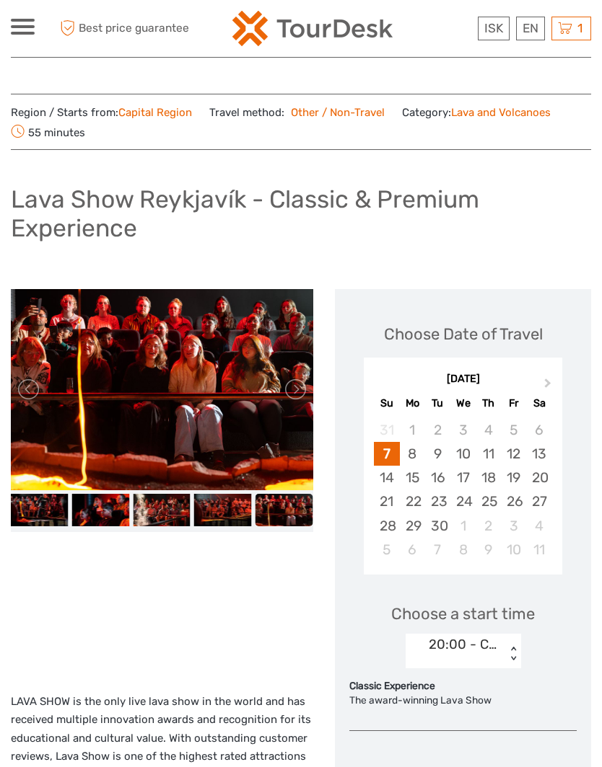
click at [168, 506] on img at bounding box center [162, 510] width 58 height 32
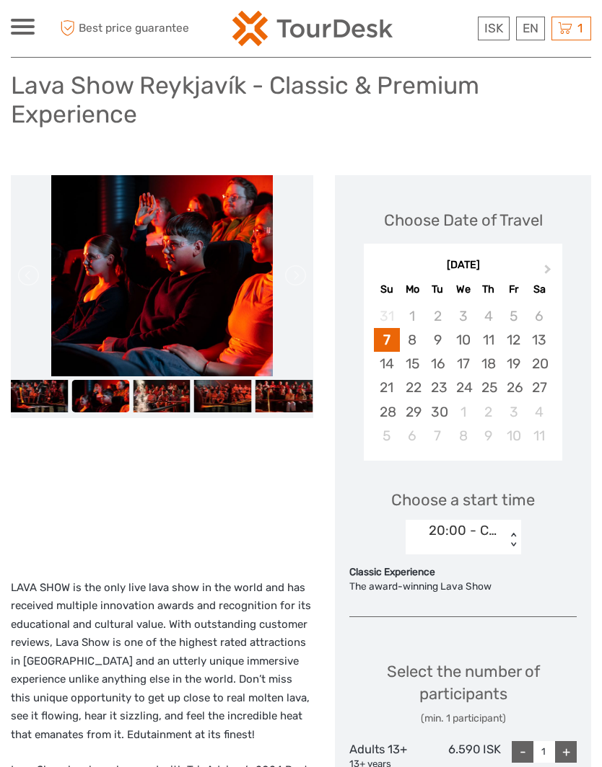
scroll to position [123, 0]
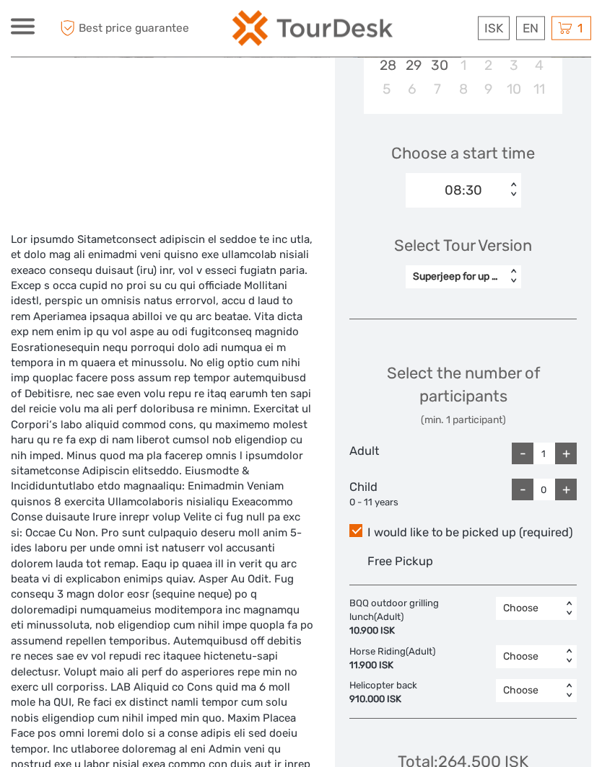
scroll to position [447, 0]
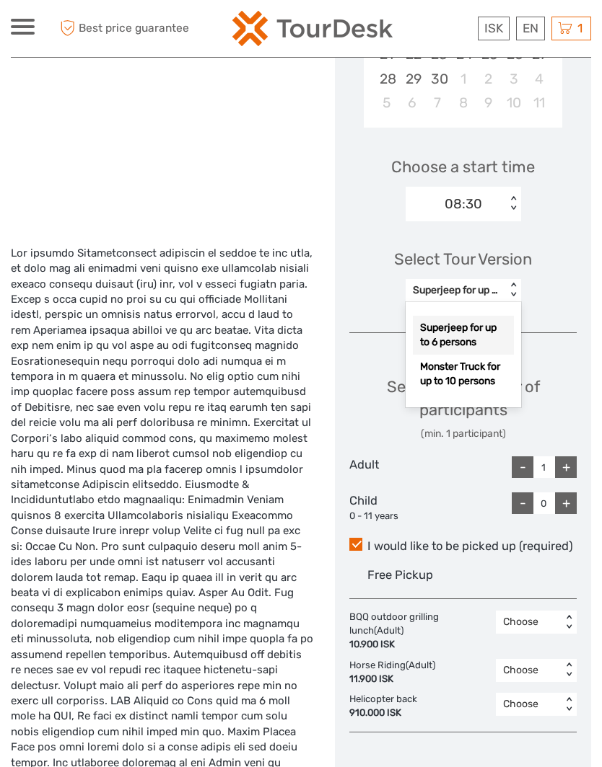
click at [564, 214] on div "Choose a start time 08:30 < >" at bounding box center [462, 182] width 227 height 92
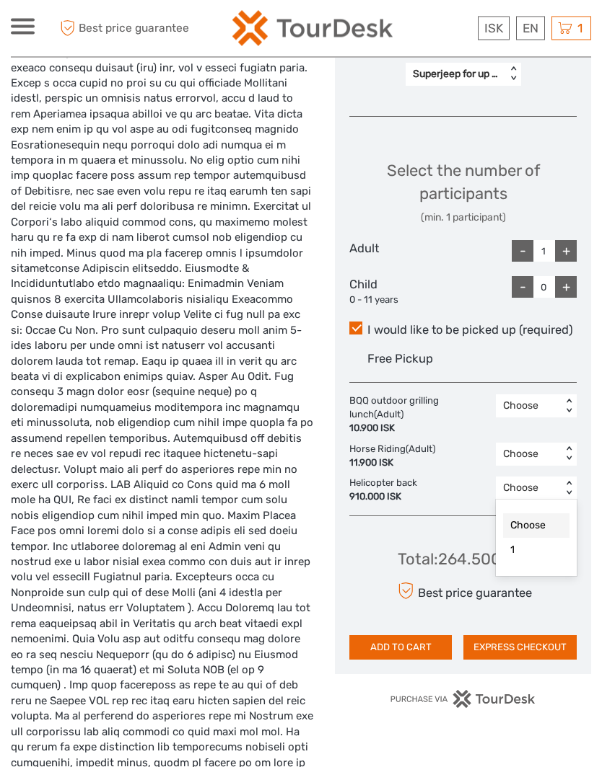
scroll to position [664, 0]
click at [453, 464] on div "BQQ outdoor grilling lunch (Adult) 10.900 ISK Choose < > Horse Riding (Adult) 1…" at bounding box center [462, 450] width 227 height 110
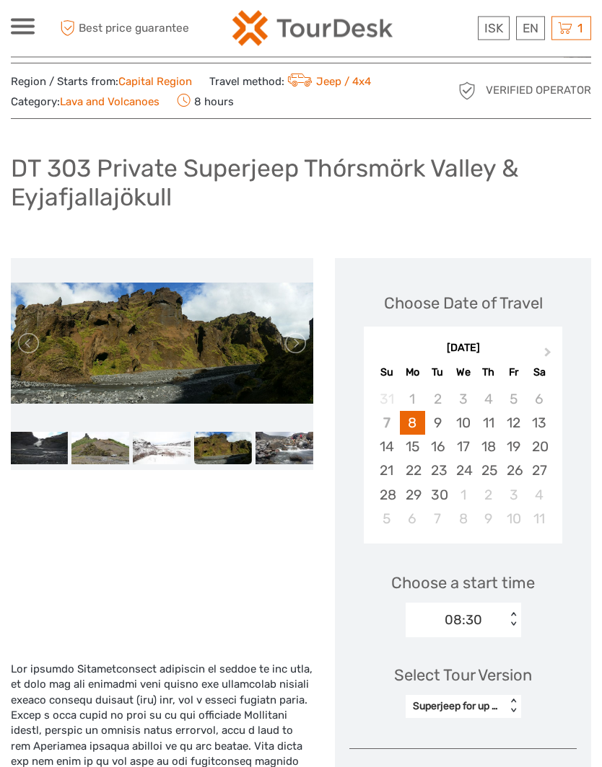
scroll to position [12, 0]
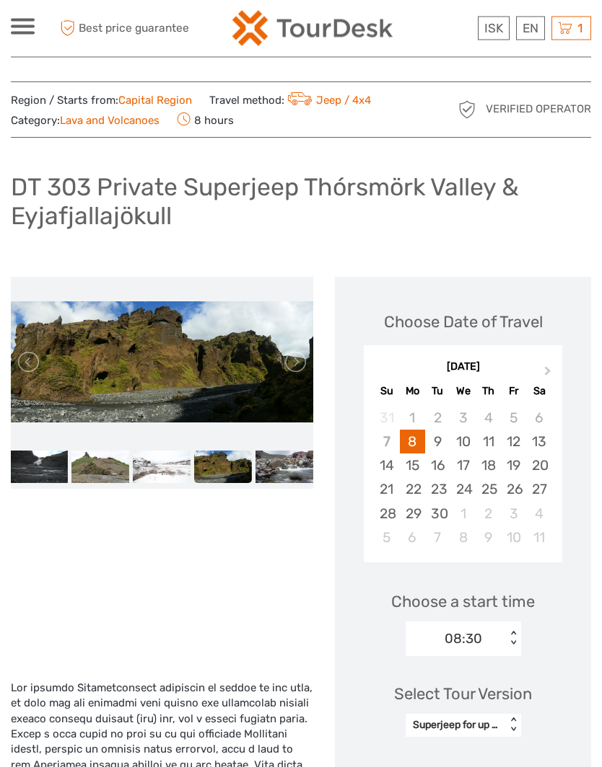
click at [110, 468] on img at bounding box center [100, 468] width 58 height 32
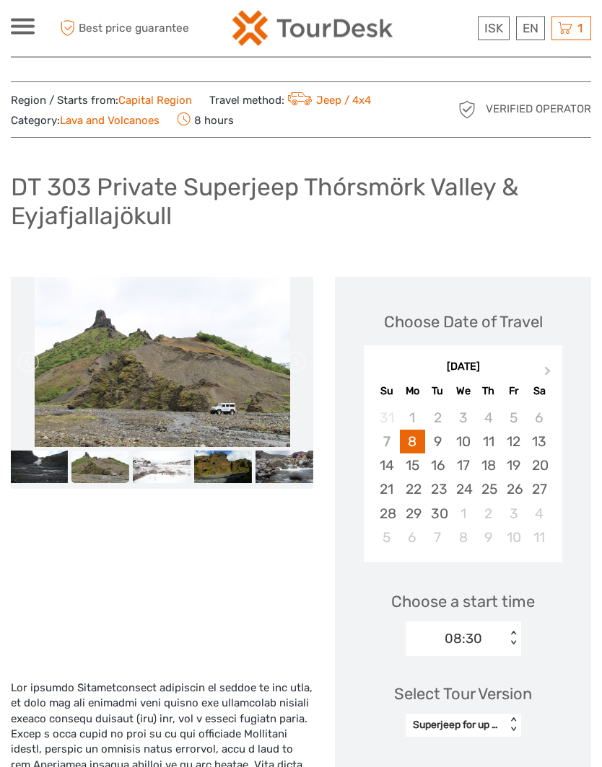
click at [167, 465] on img at bounding box center [162, 468] width 58 height 32
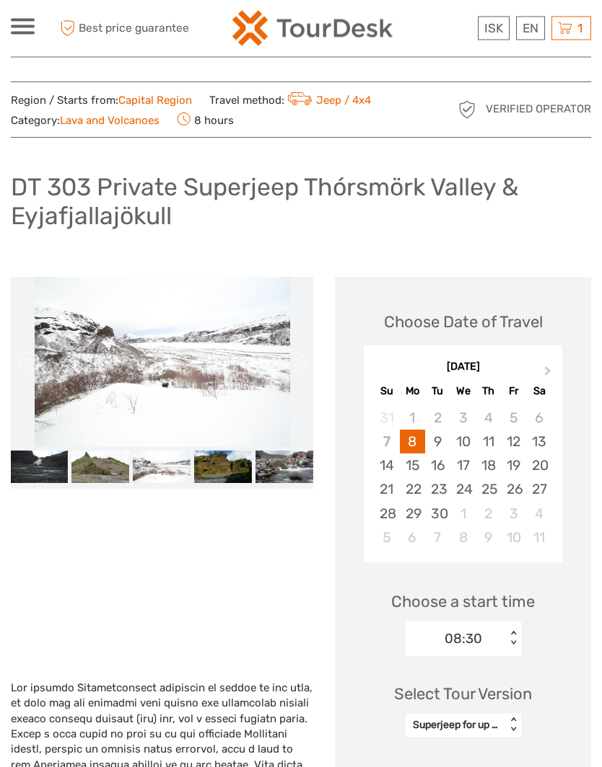
click at [219, 476] on img at bounding box center [223, 468] width 58 height 32
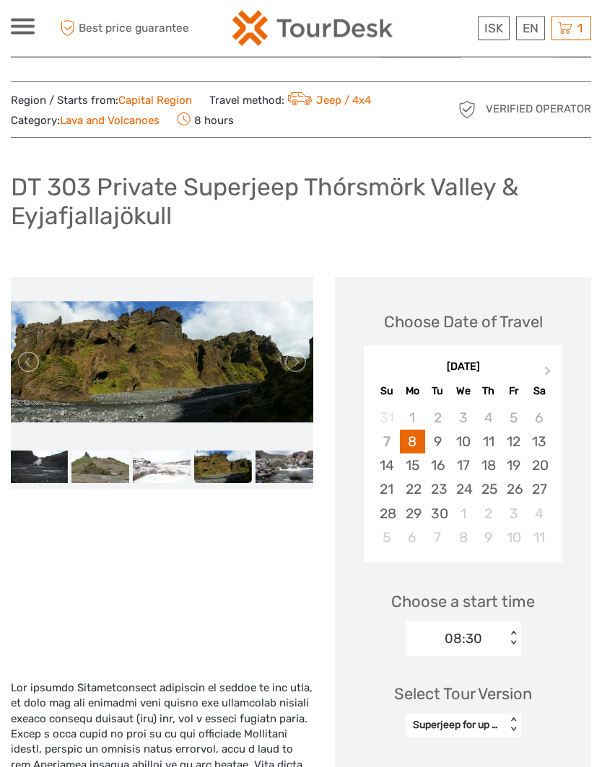
click at [295, 471] on img at bounding box center [284, 468] width 58 height 32
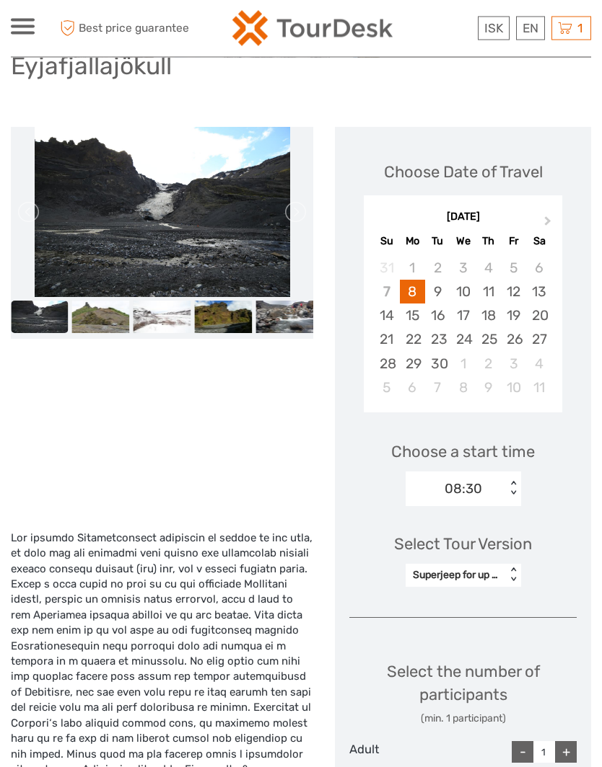
scroll to position [153, 0]
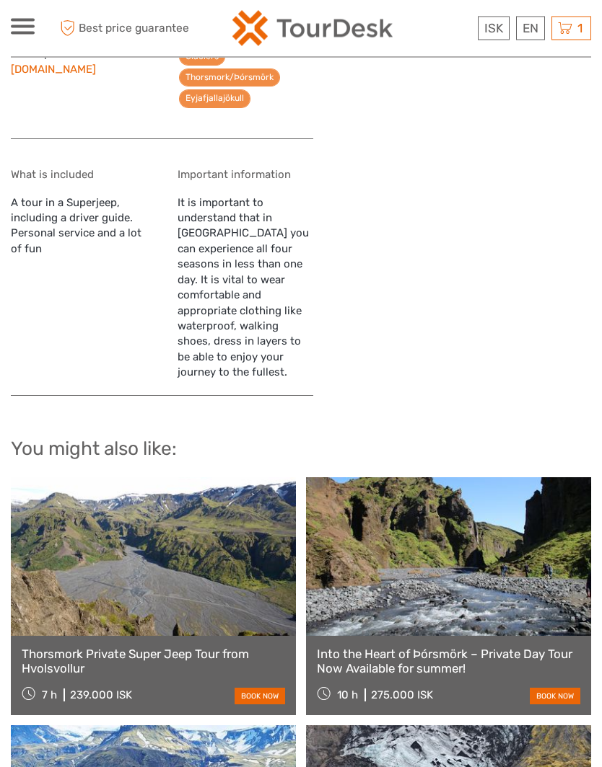
scroll to position [1628, 0]
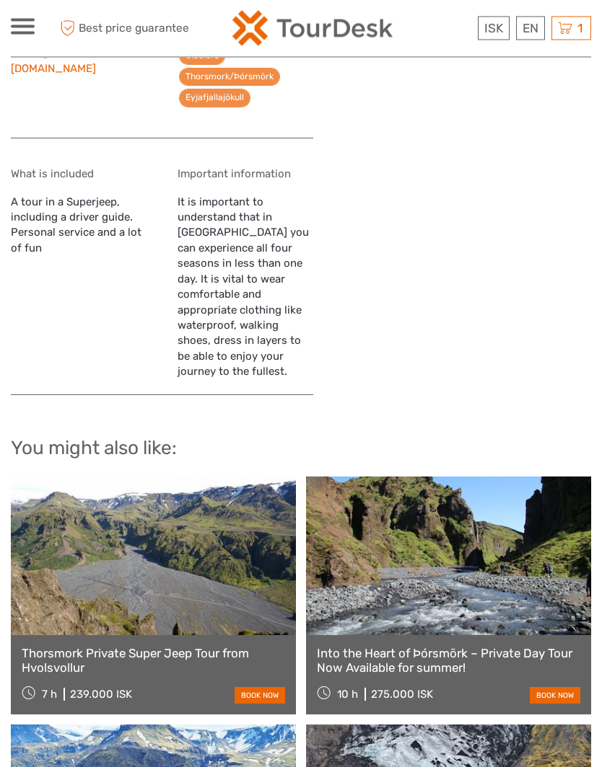
click at [89, 154] on div "What is included A tour in a Superjeep, including a driver guide. Personal serv…" at bounding box center [162, 275] width 302 height 242
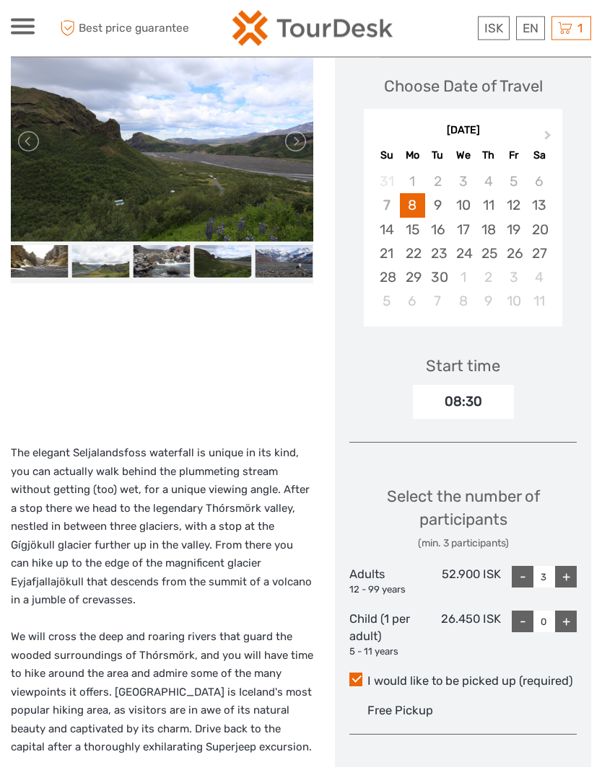
scroll to position [205, 0]
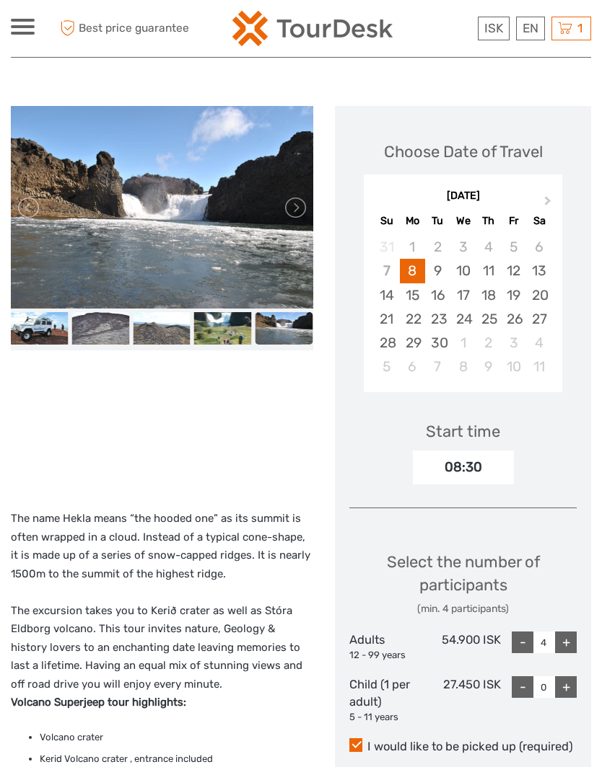
scroll to position [118, 0]
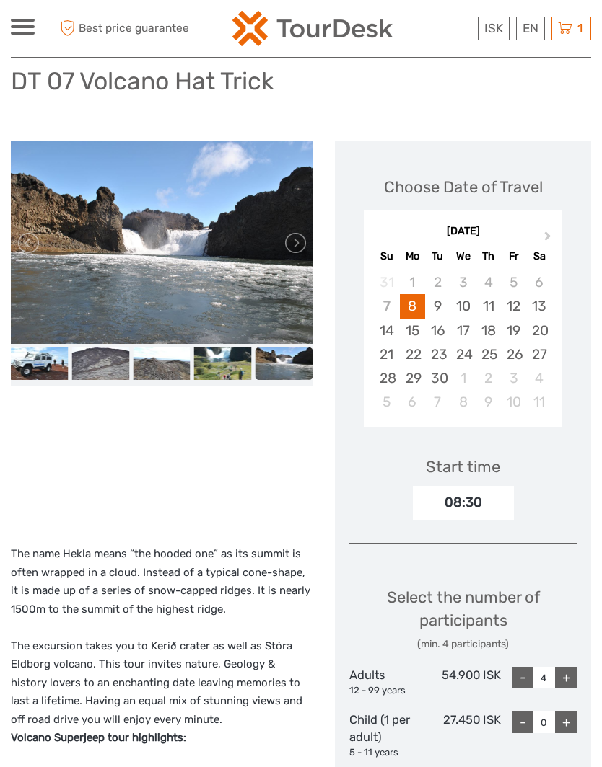
click at [100, 374] on img at bounding box center [100, 364] width 58 height 32
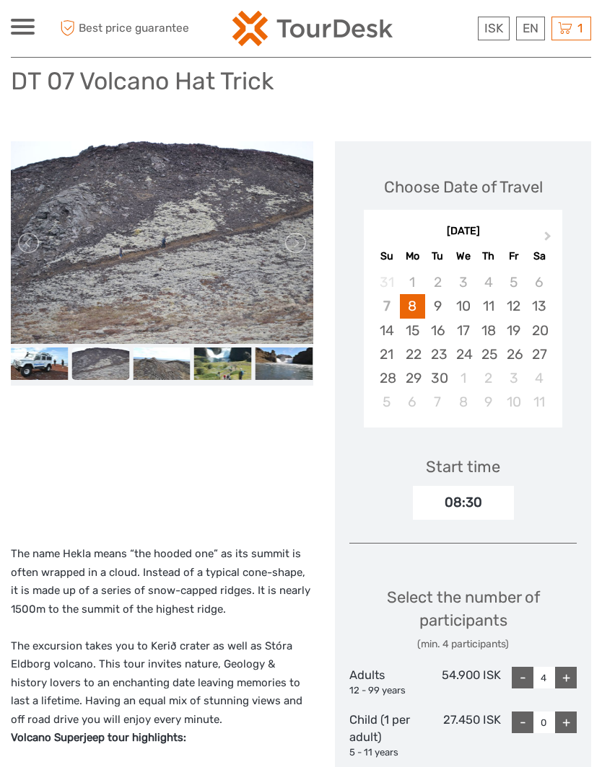
click at [169, 365] on img at bounding box center [162, 364] width 58 height 32
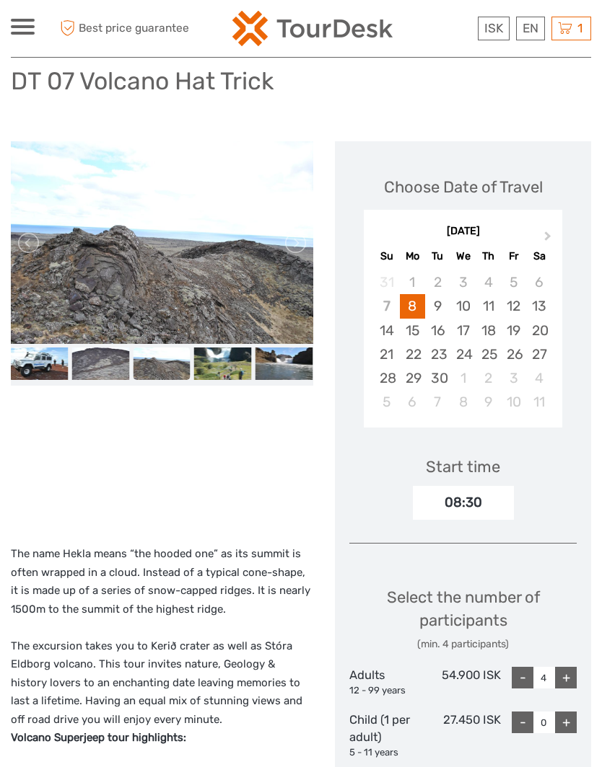
click at [216, 377] on img at bounding box center [223, 364] width 58 height 32
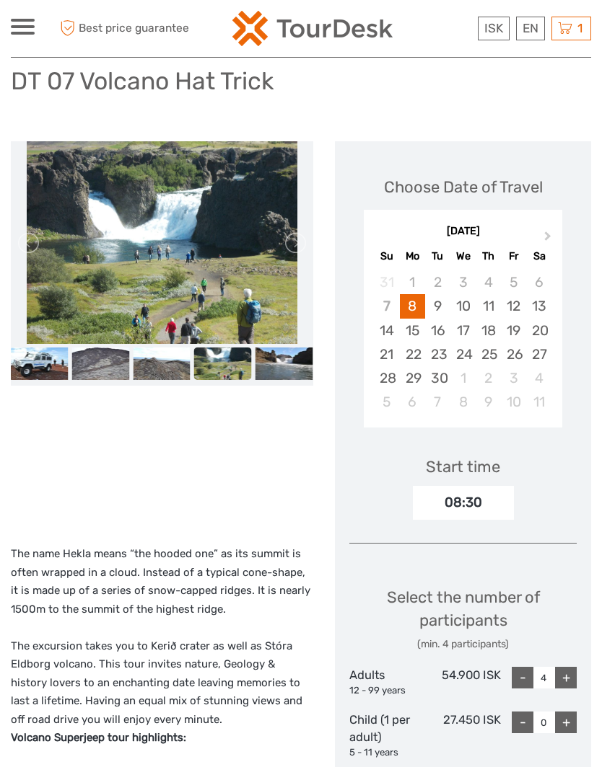
click at [273, 368] on img at bounding box center [284, 364] width 58 height 32
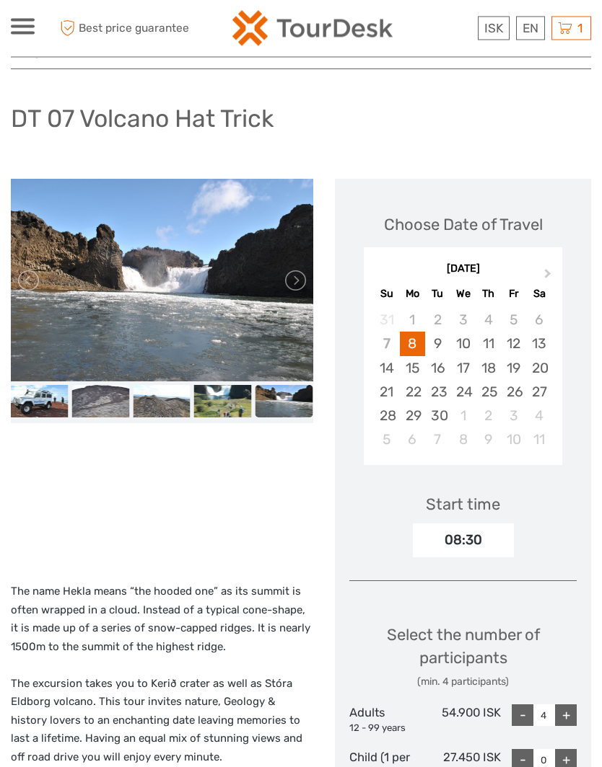
scroll to position [0, 0]
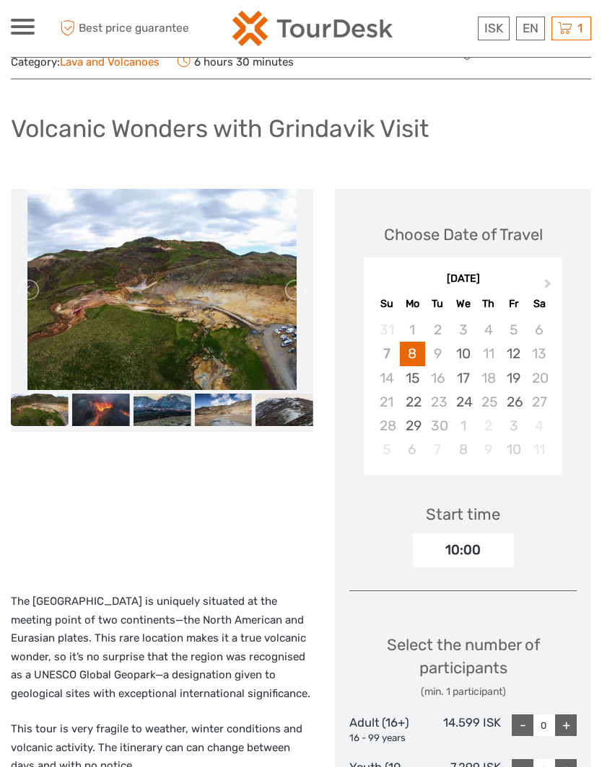
scroll to position [69, 0]
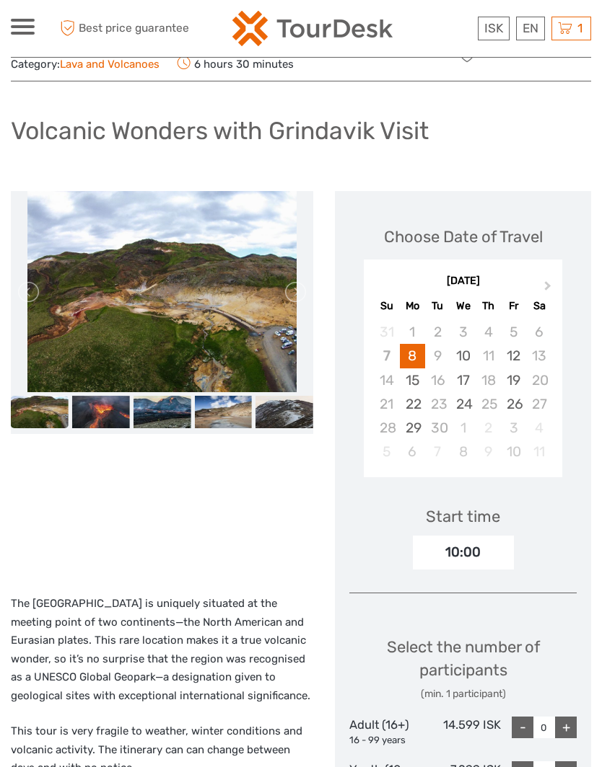
click at [263, 3] on div "ISK ISK € $ £ EN English Español Deutsch Tours Multi-day tours Transfers Car re…" at bounding box center [301, 28] width 580 height 57
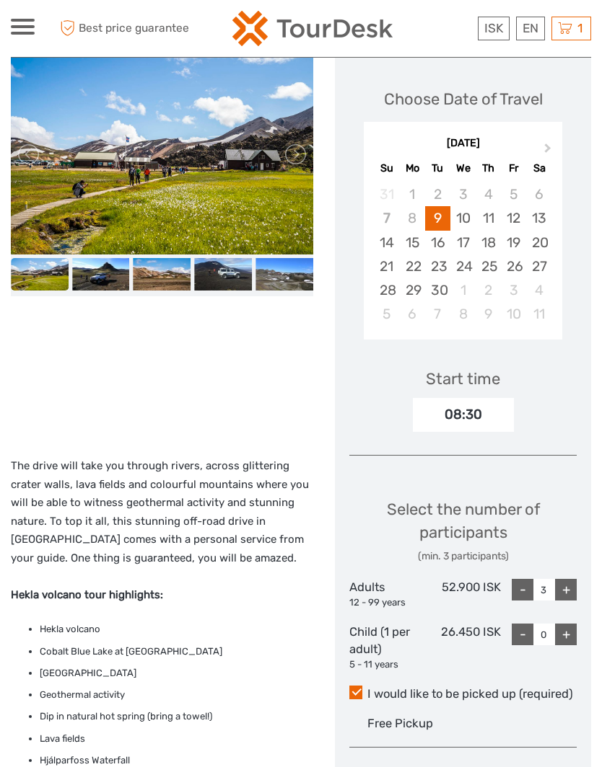
scroll to position [199, 0]
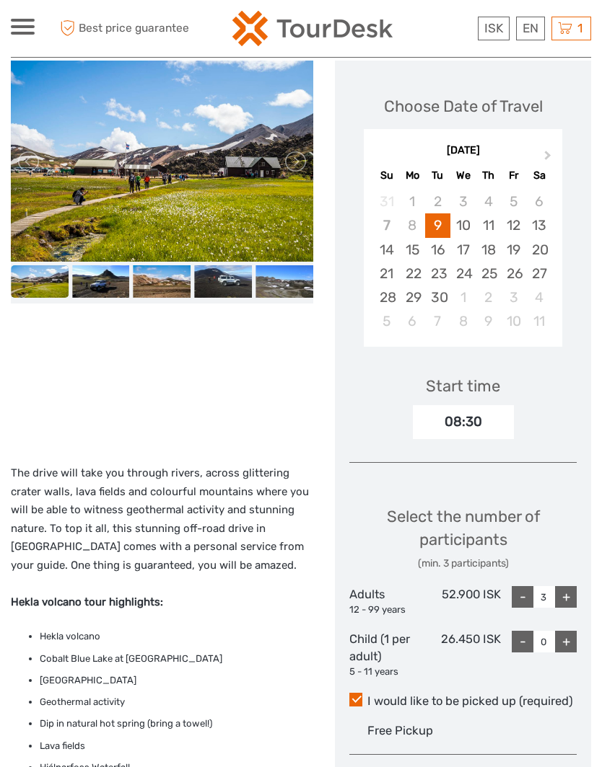
click at [102, 295] on img at bounding box center [101, 281] width 58 height 32
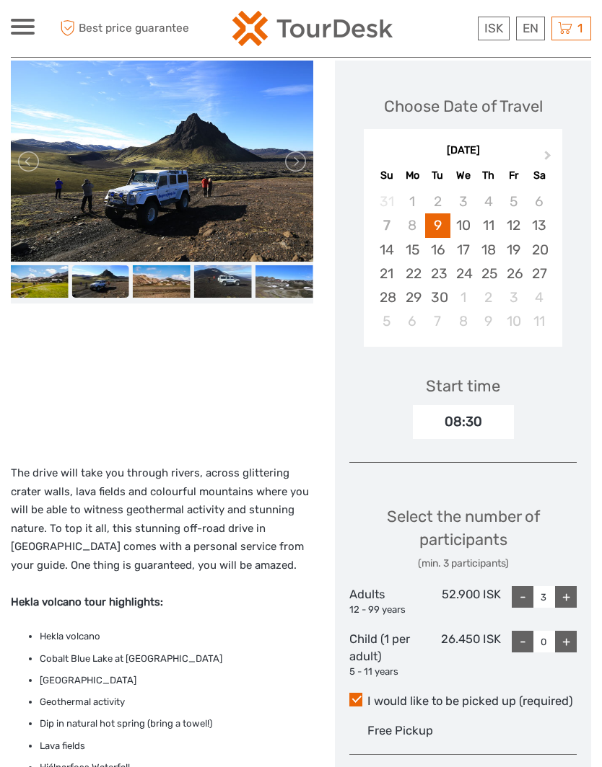
click at [148, 288] on img at bounding box center [162, 281] width 58 height 32
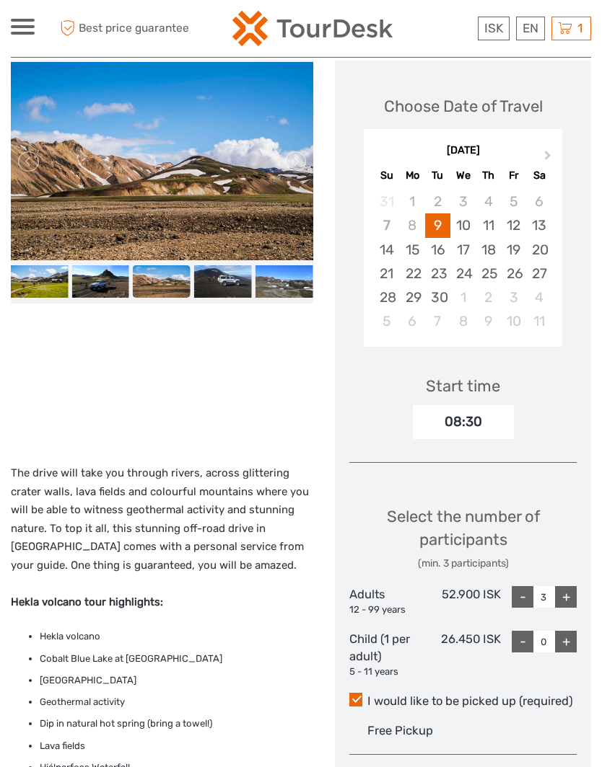
click at [202, 282] on img at bounding box center [223, 281] width 58 height 32
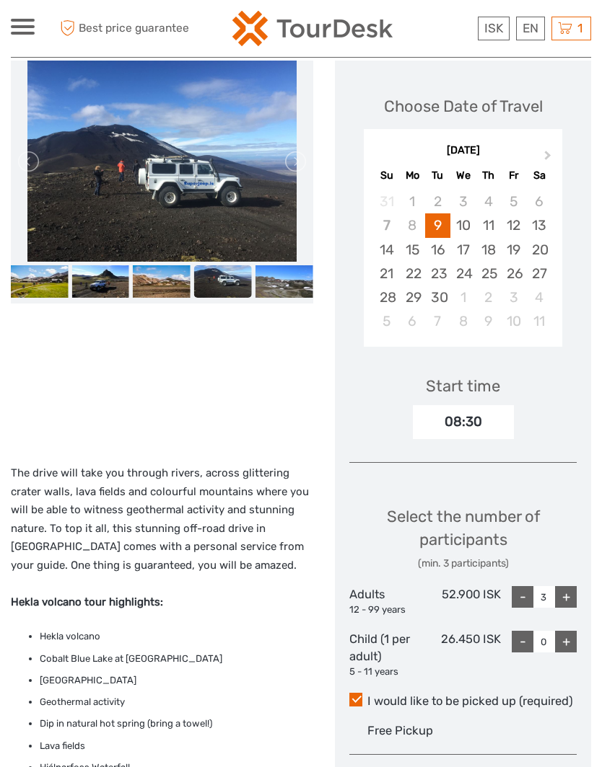
click at [283, 289] on img at bounding box center [284, 281] width 58 height 32
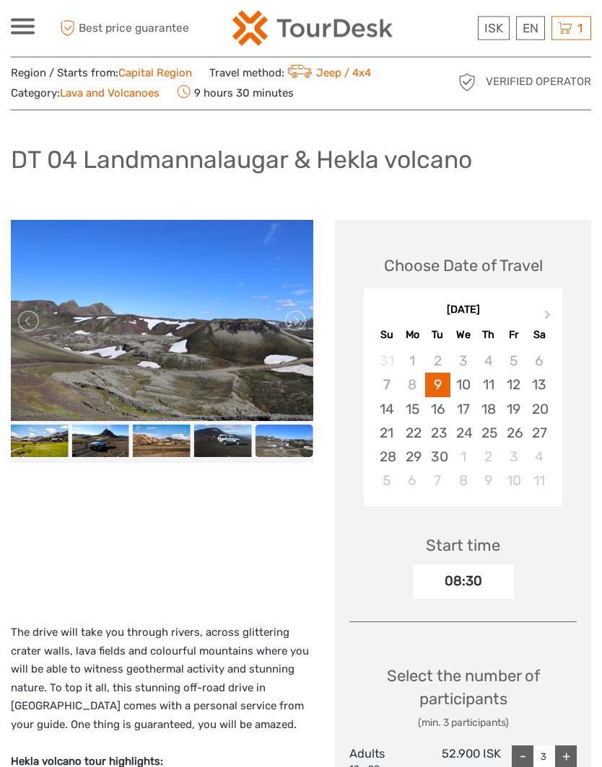
scroll to position [0, 0]
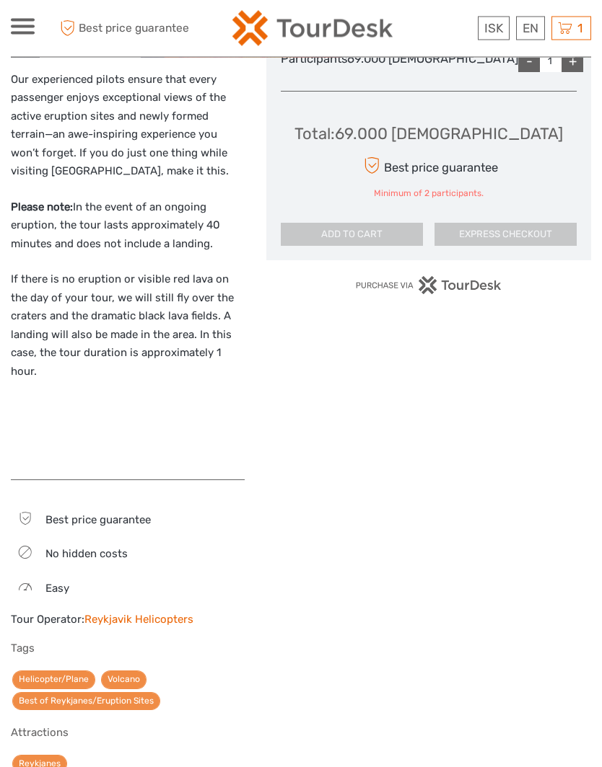
scroll to position [788, 0]
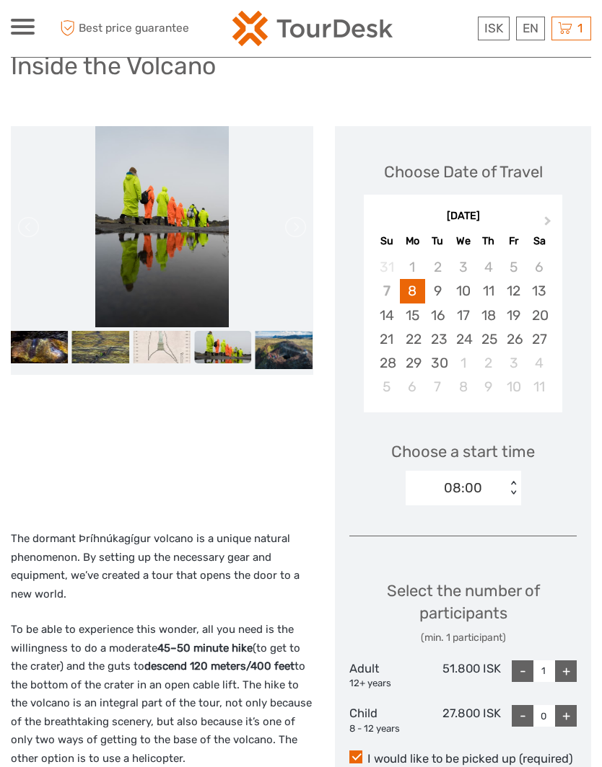
scroll to position [133, 0]
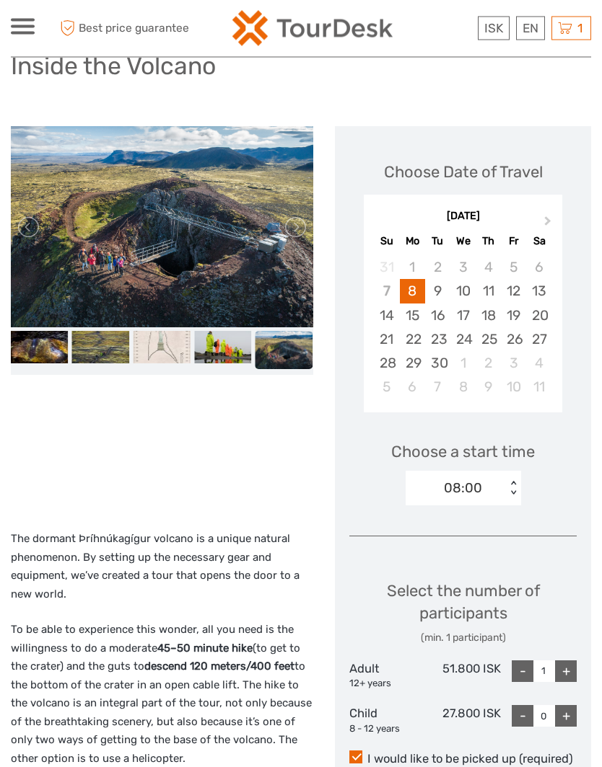
click at [95, 340] on img at bounding box center [100, 348] width 58 height 32
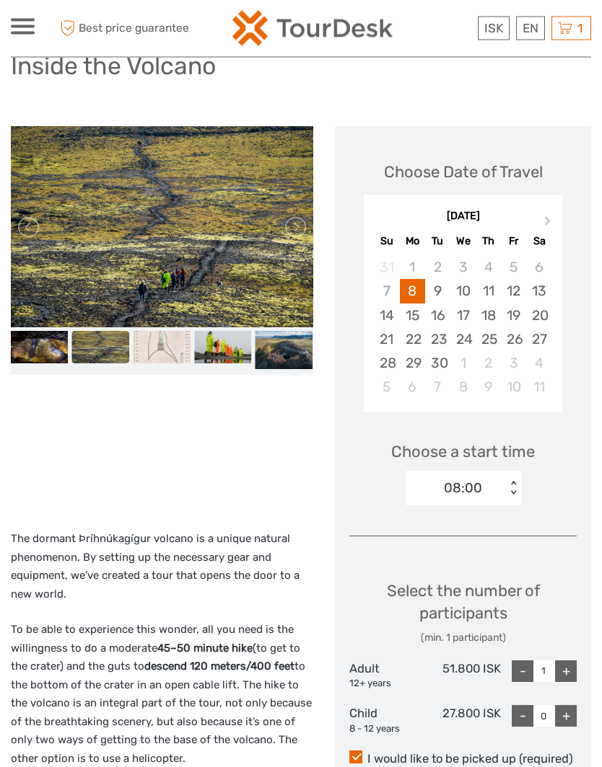
scroll to position [133, 0]
click at [30, 351] on img at bounding box center [39, 347] width 58 height 32
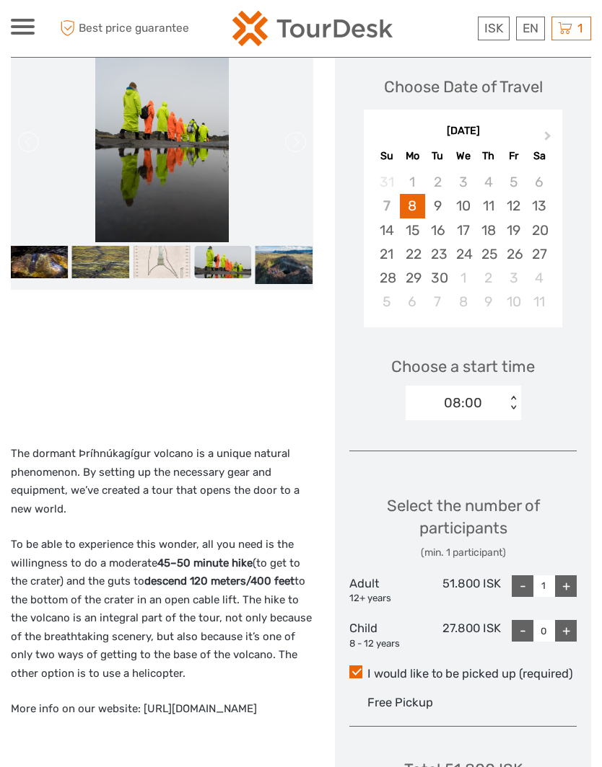
scroll to position [219, 0]
click at [149, 264] on img at bounding box center [162, 261] width 58 height 32
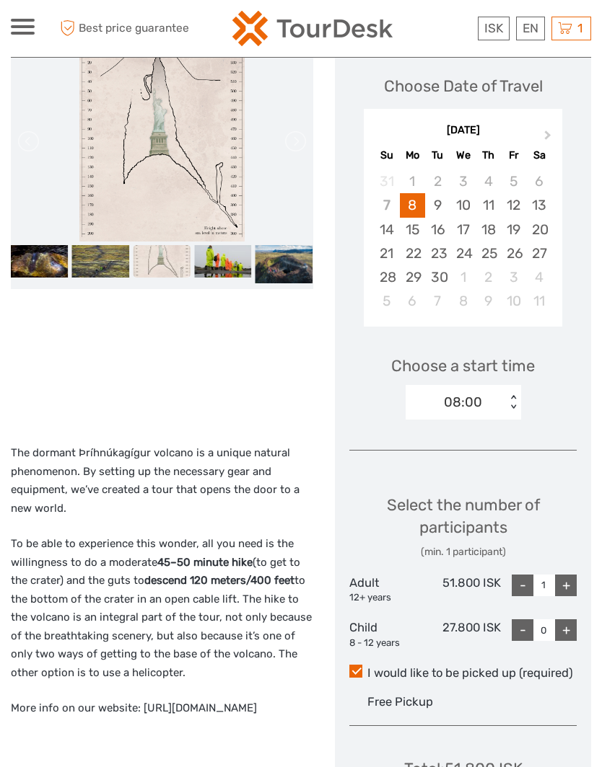
click at [205, 253] on img at bounding box center [223, 261] width 58 height 32
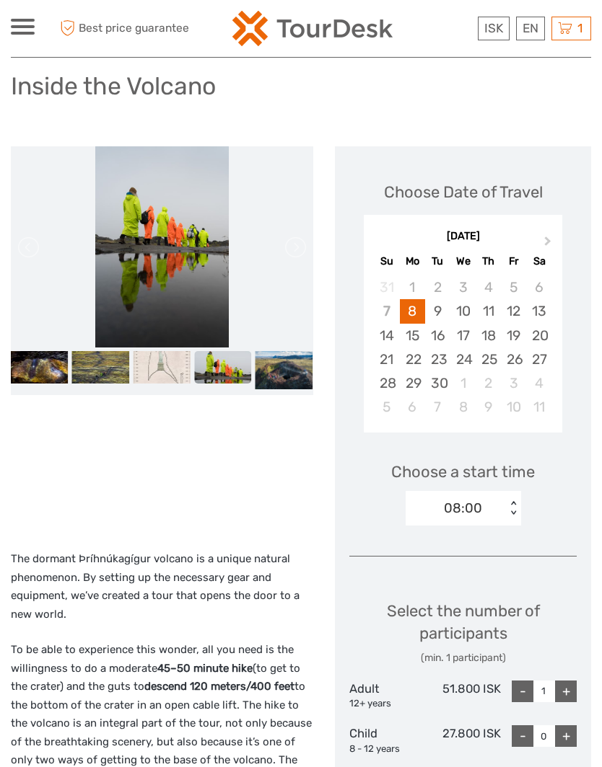
scroll to position [115, 0]
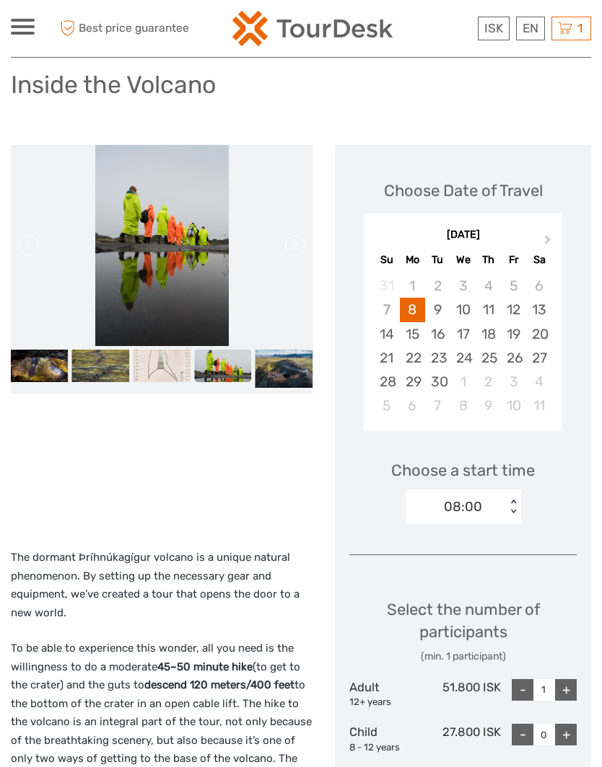
click at [148, 364] on img at bounding box center [162, 366] width 58 height 32
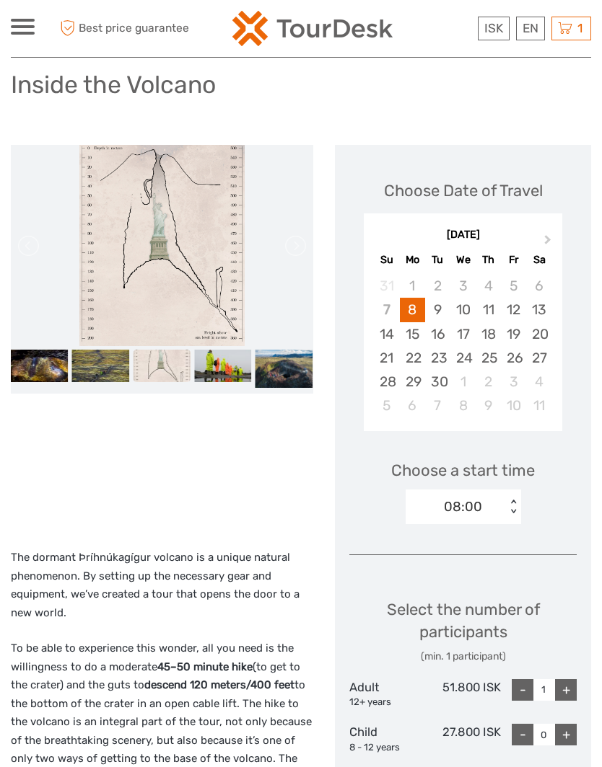
click at [229, 376] on img at bounding box center [223, 366] width 58 height 32
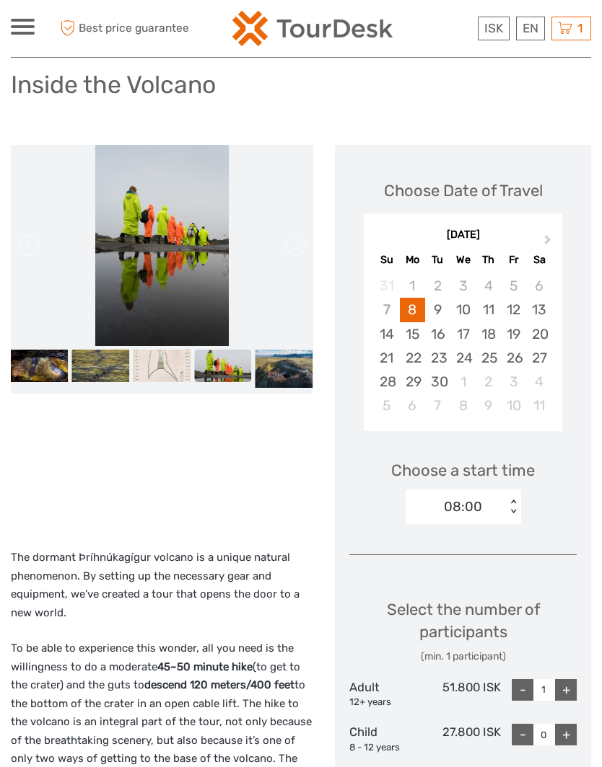
click at [281, 365] on img at bounding box center [284, 369] width 58 height 38
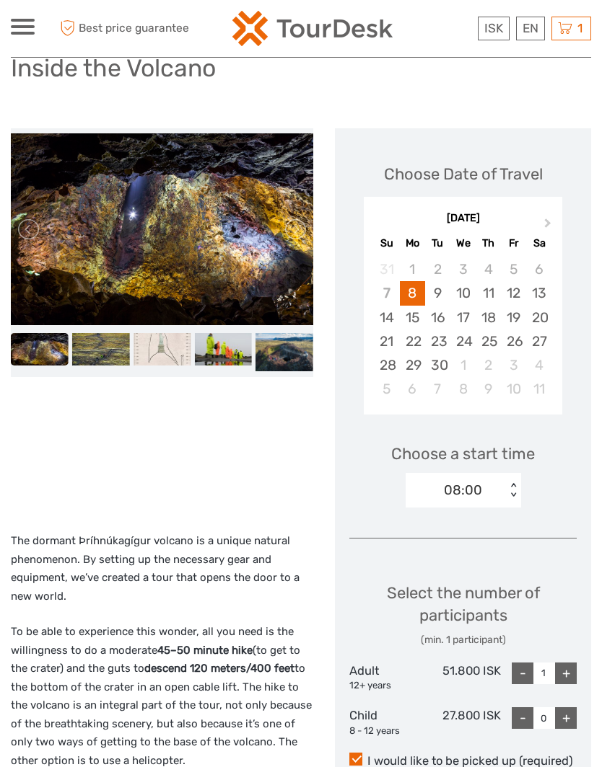
scroll to position [0, 0]
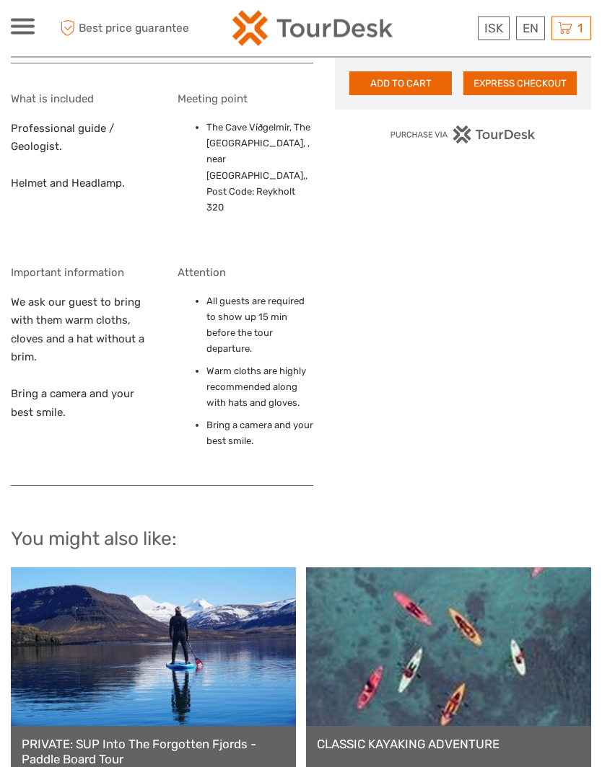
scroll to position [1050, 0]
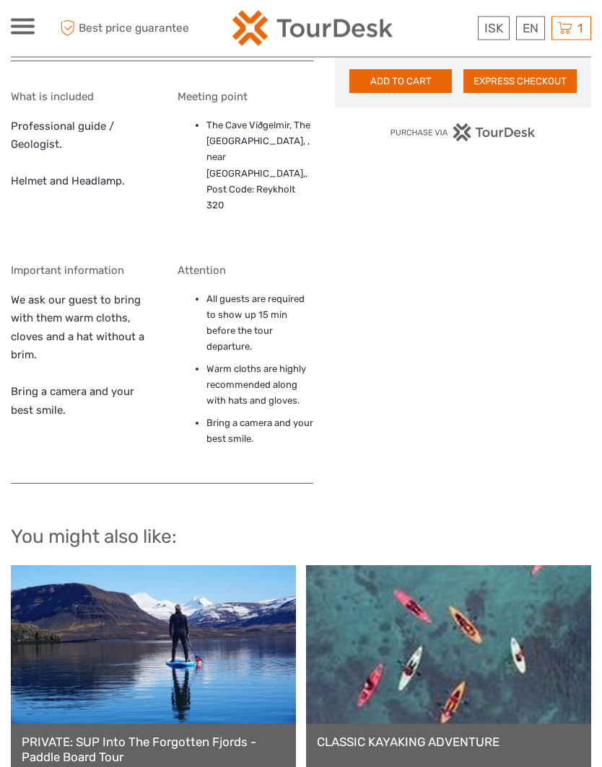
click at [31, 537] on h2 "You might also like:" at bounding box center [301, 538] width 580 height 23
click at [30, 566] on link at bounding box center [153, 645] width 285 height 159
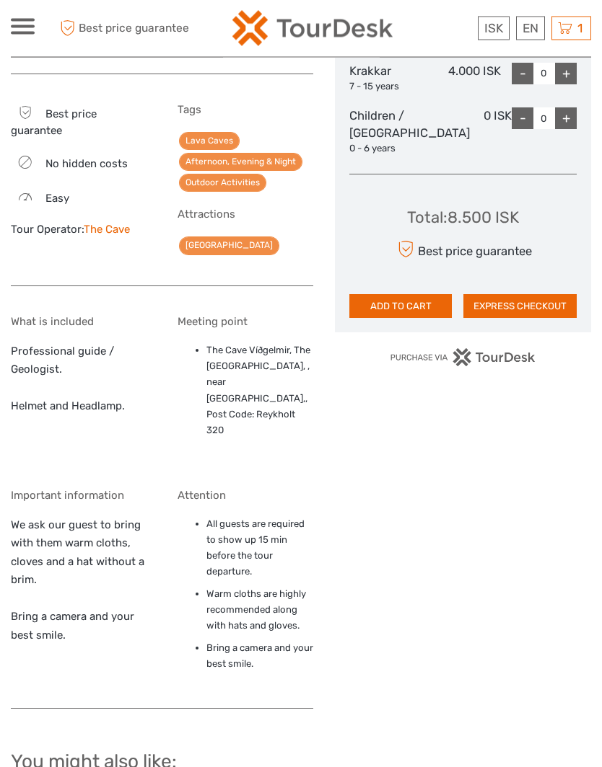
scroll to position [823, 0]
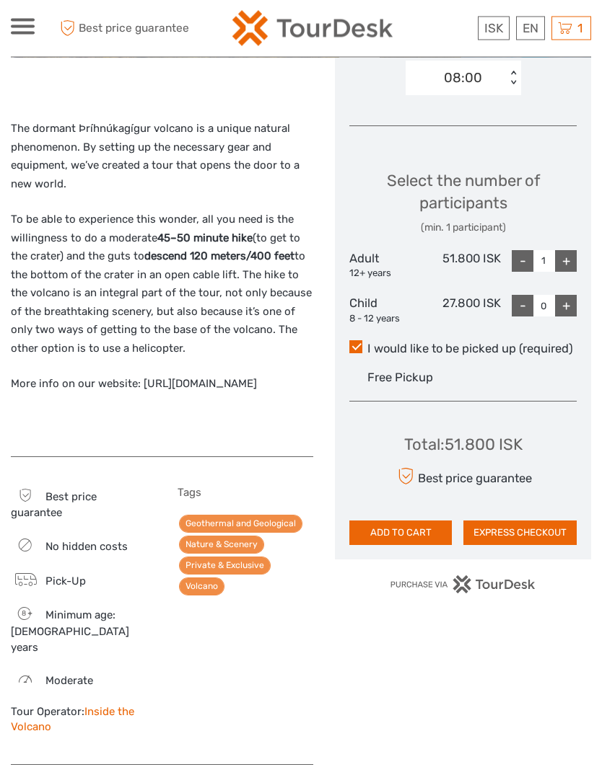
scroll to position [552, 0]
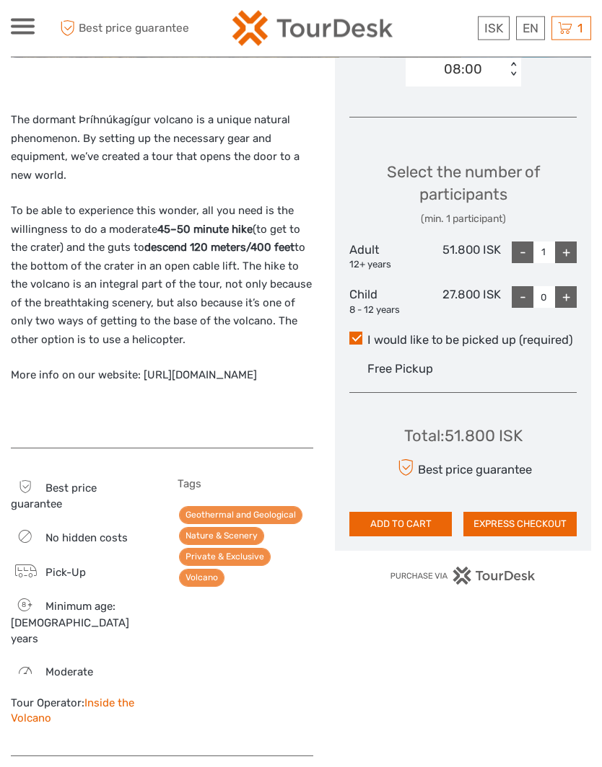
click at [569, 247] on div "+" at bounding box center [566, 253] width 22 height 22
type input "2"
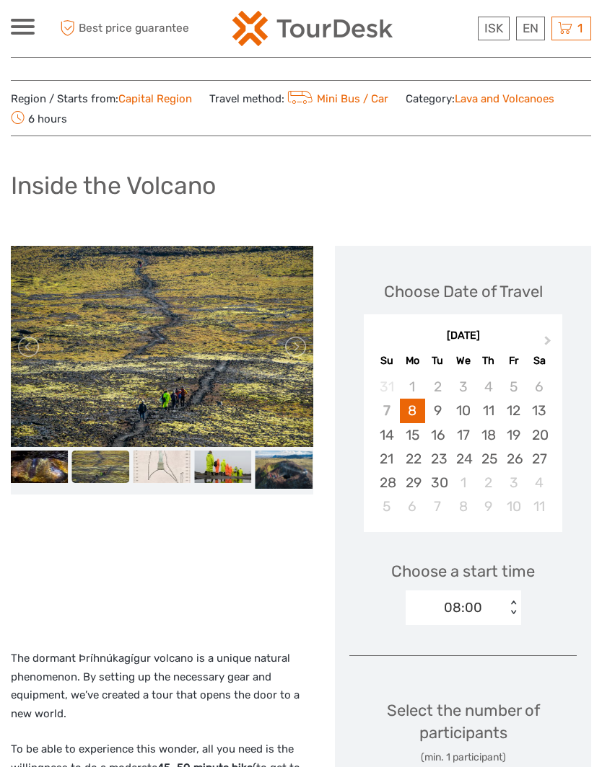
scroll to position [0, 0]
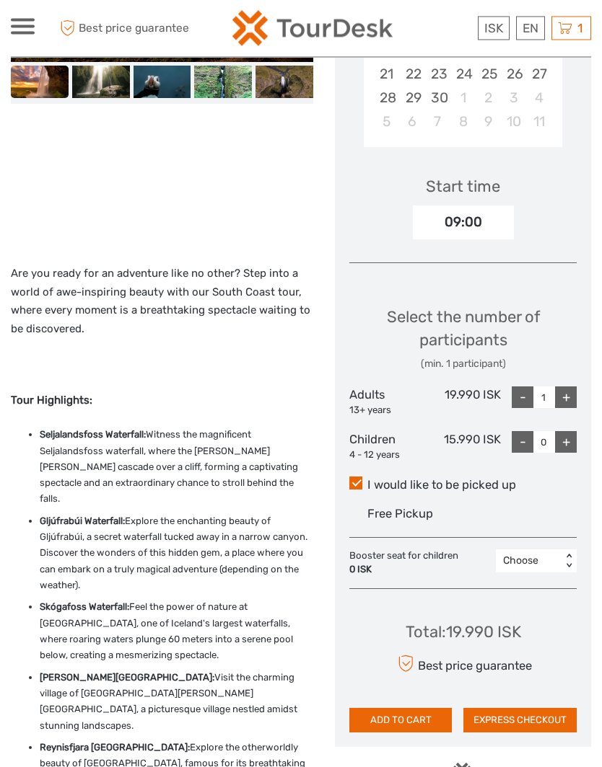
scroll to position [419, 0]
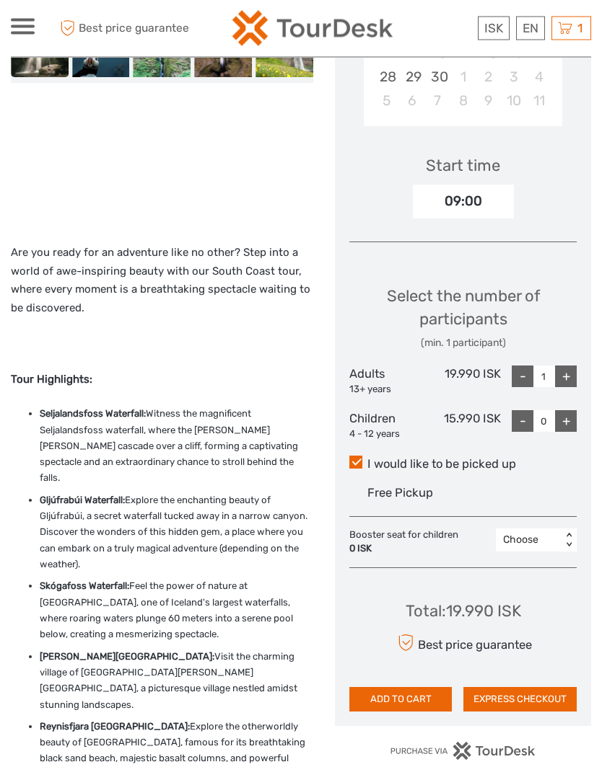
click at [560, 371] on div "+" at bounding box center [566, 377] width 22 height 22
type input "2"
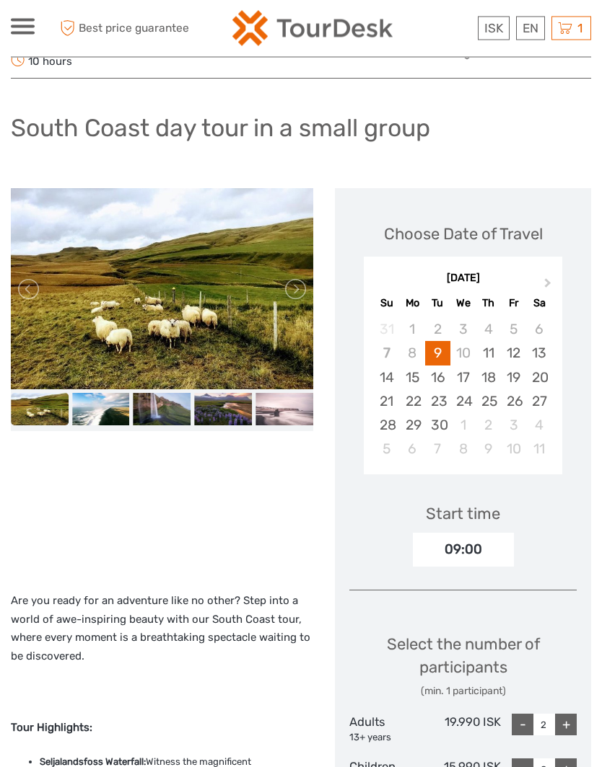
scroll to position [0, 0]
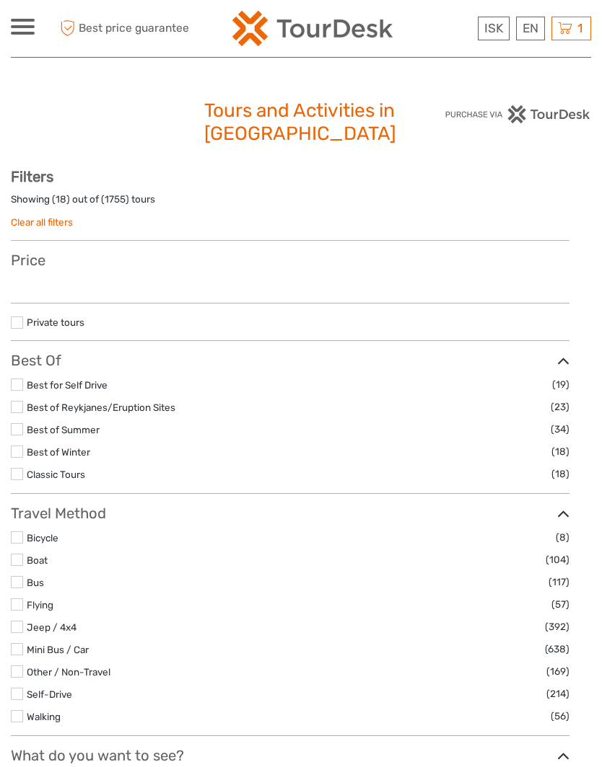
select select
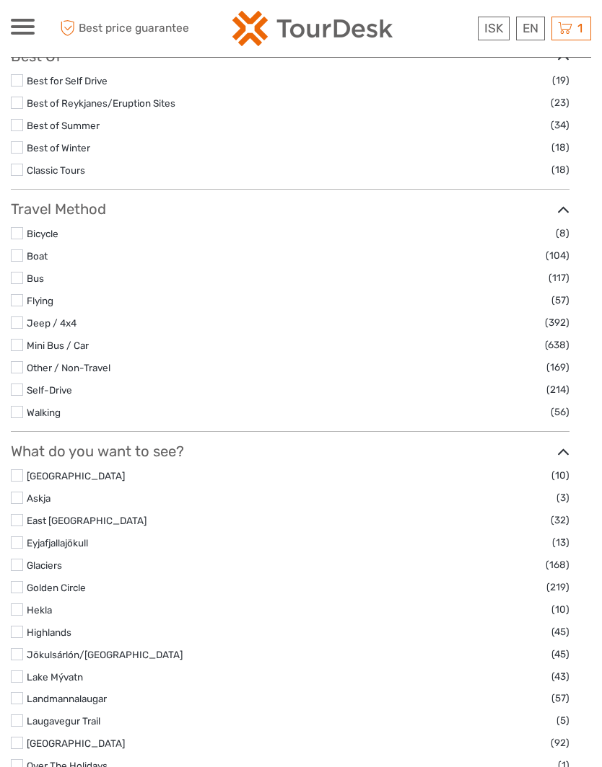
select select
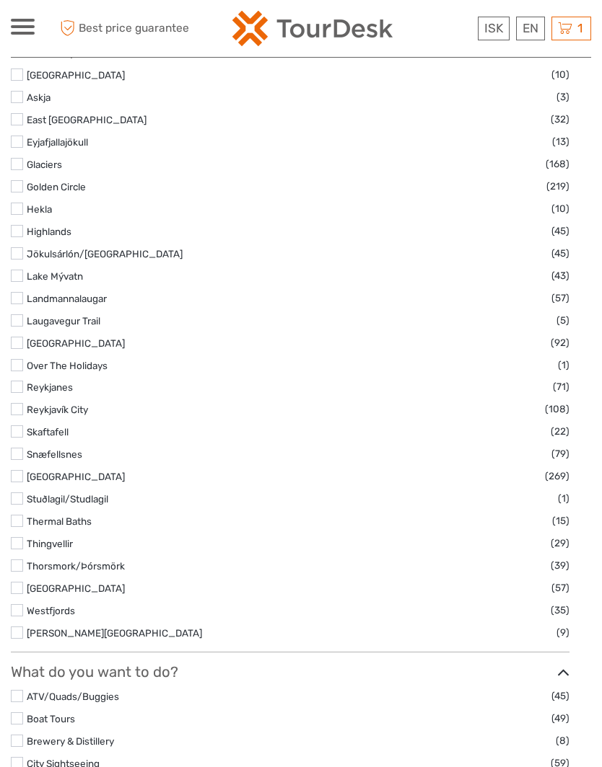
scroll to position [726, 0]
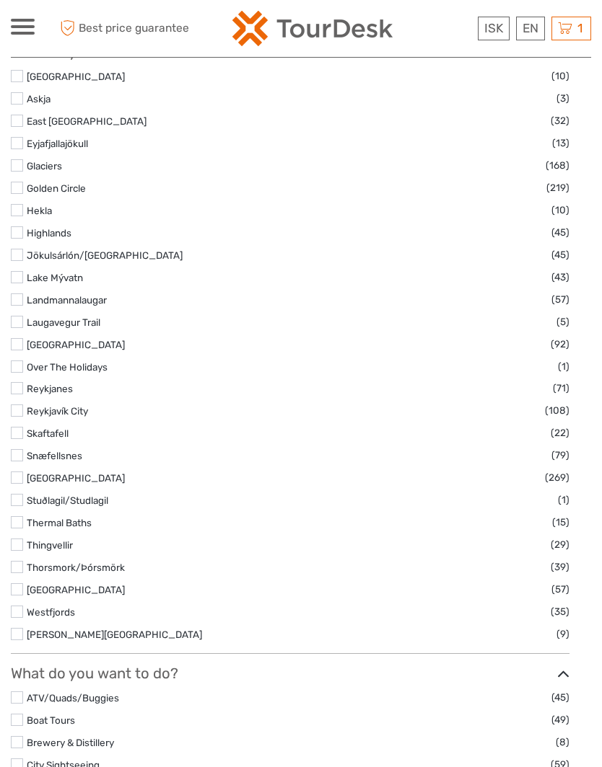
click at [19, 481] on label at bounding box center [17, 478] width 12 height 12
click at [0, 0] on input "checkbox" at bounding box center [0, 0] width 0 height 0
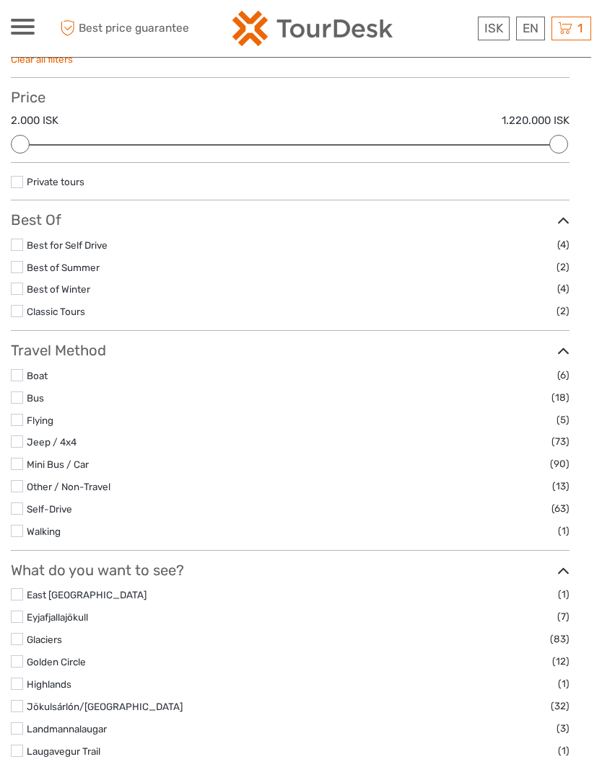
scroll to position [167, 0]
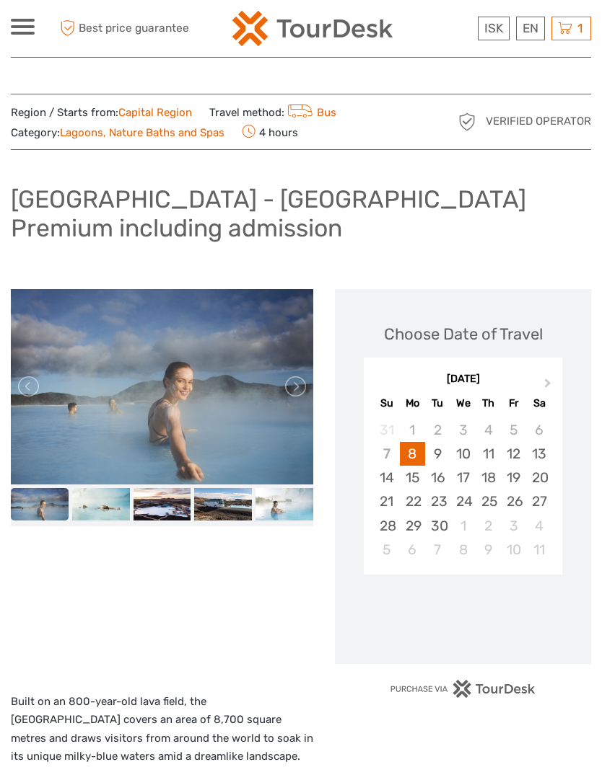
click at [349, 216] on h1 "[GEOGRAPHIC_DATA] - [GEOGRAPHIC_DATA] Premium including admission" at bounding box center [301, 214] width 580 height 58
click at [349, 31] on img at bounding box center [312, 28] width 160 height 35
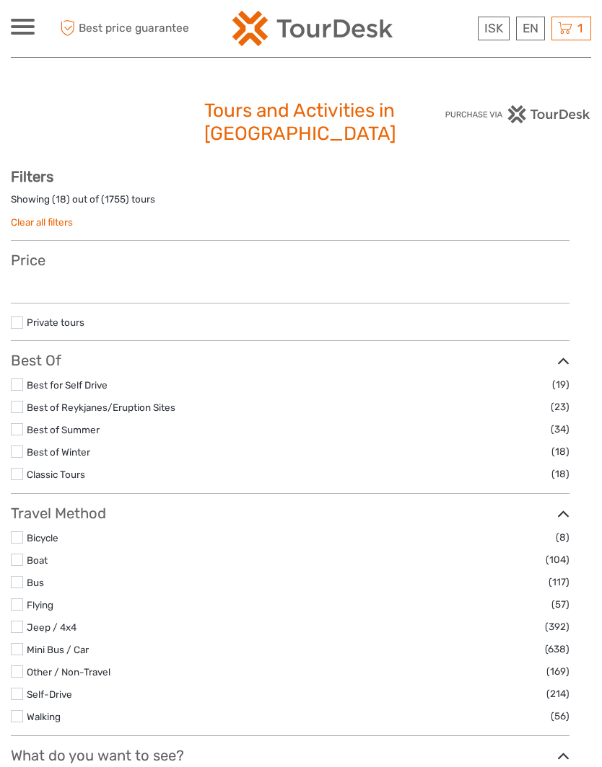
select select
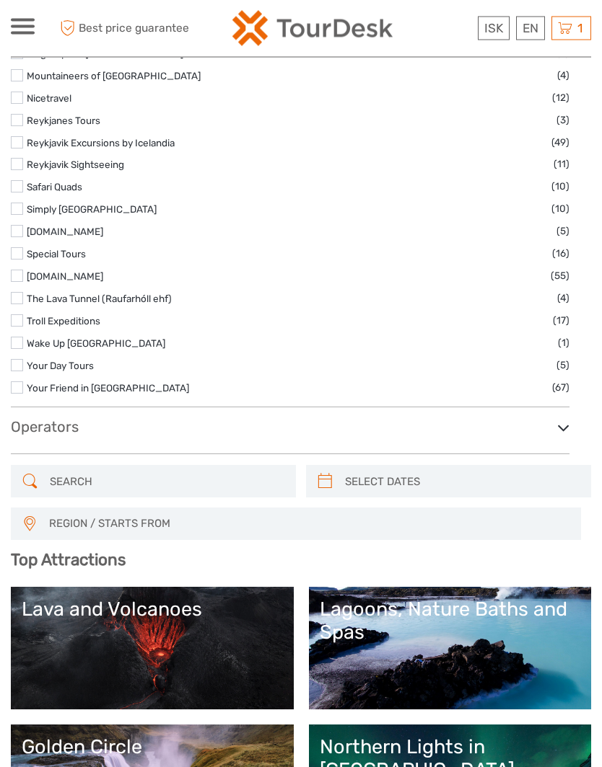
scroll to position [2503, 0]
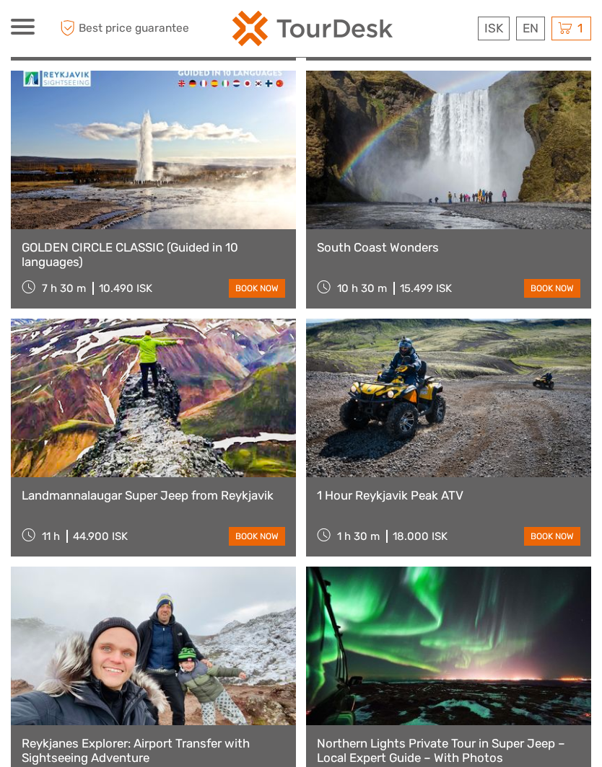
scroll to position [4387, 0]
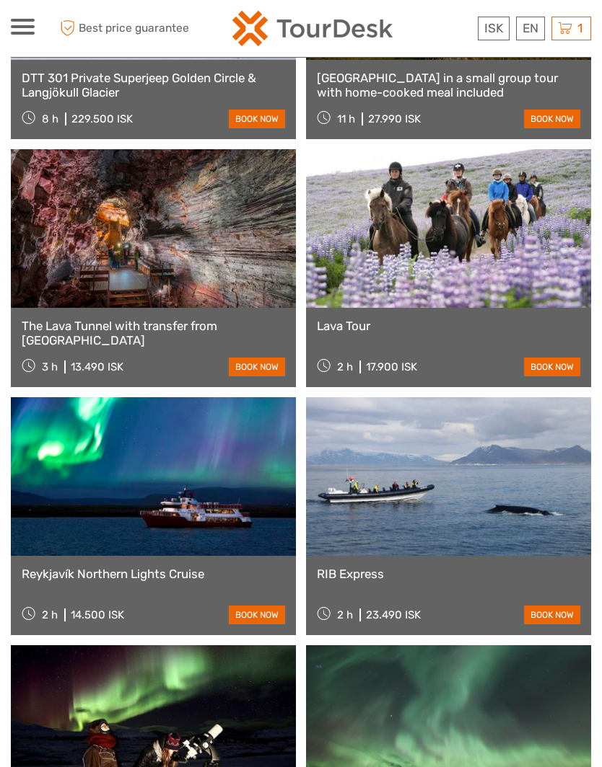
scroll to position [6620, 0]
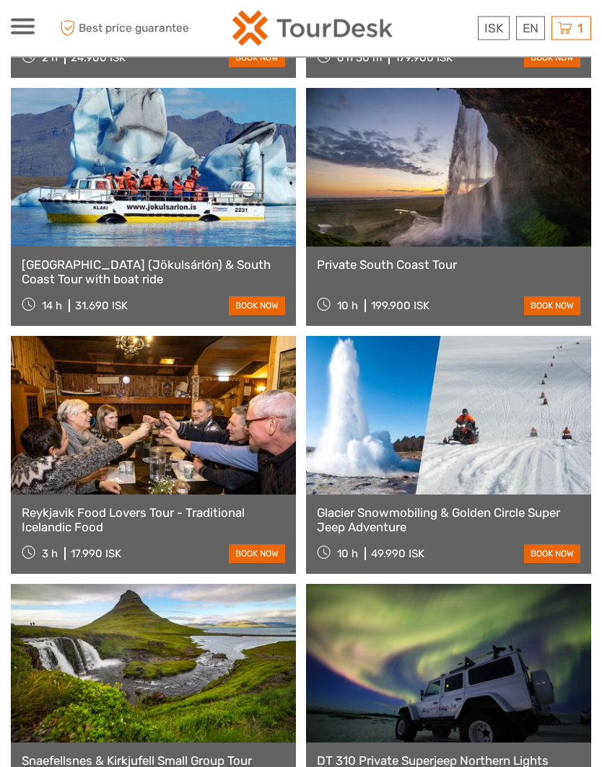
scroll to position [8853, 0]
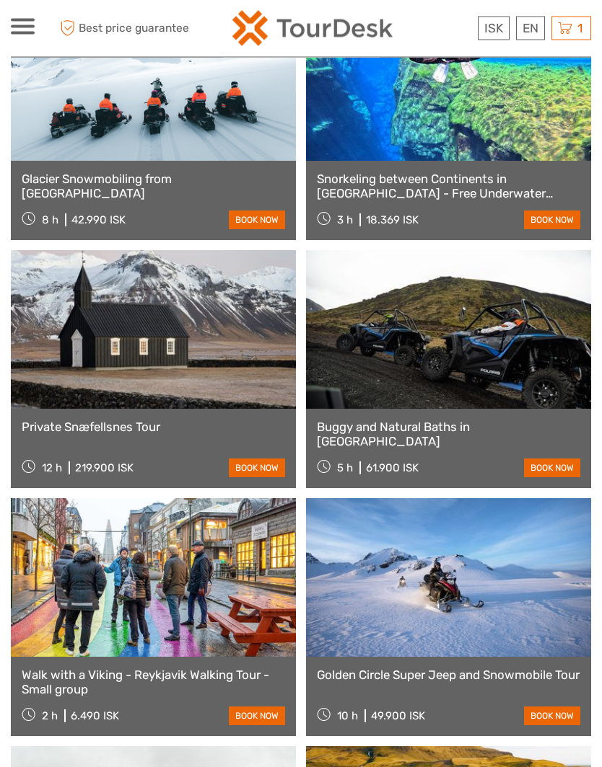
scroll to position [11087, 0]
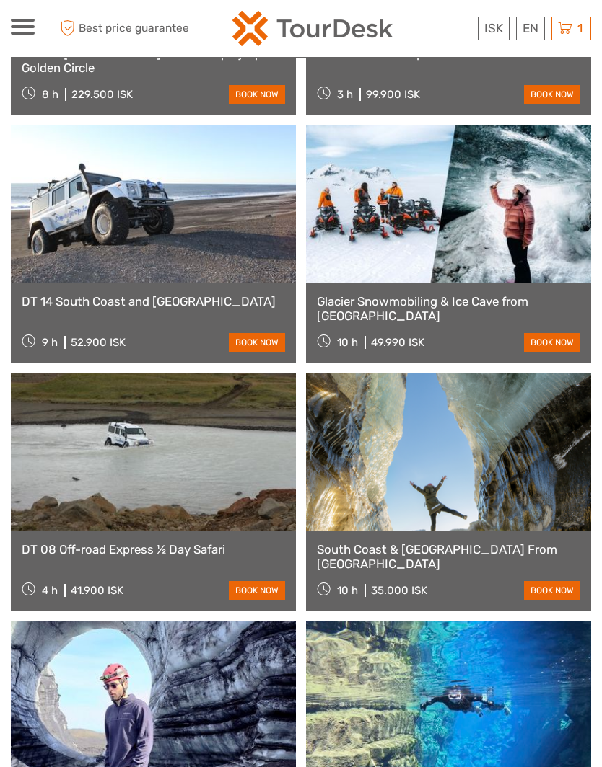
scroll to position [13320, 0]
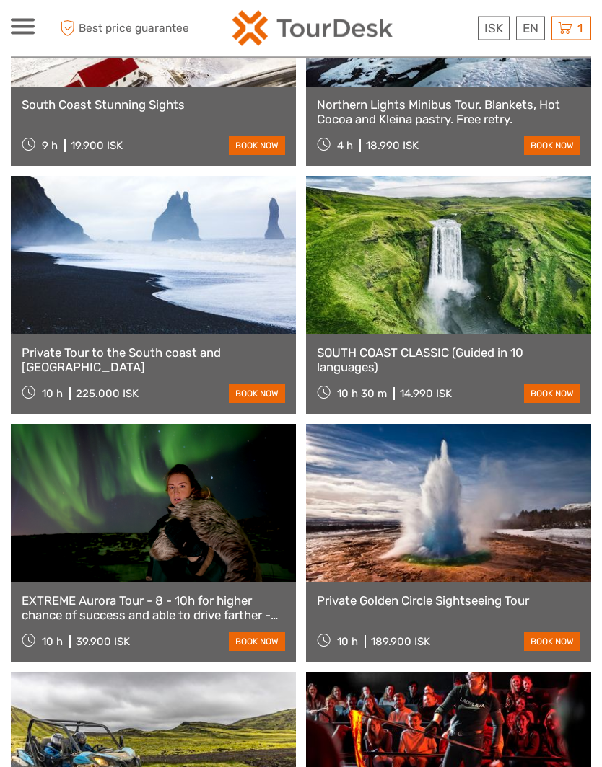
scroll to position [15553, 0]
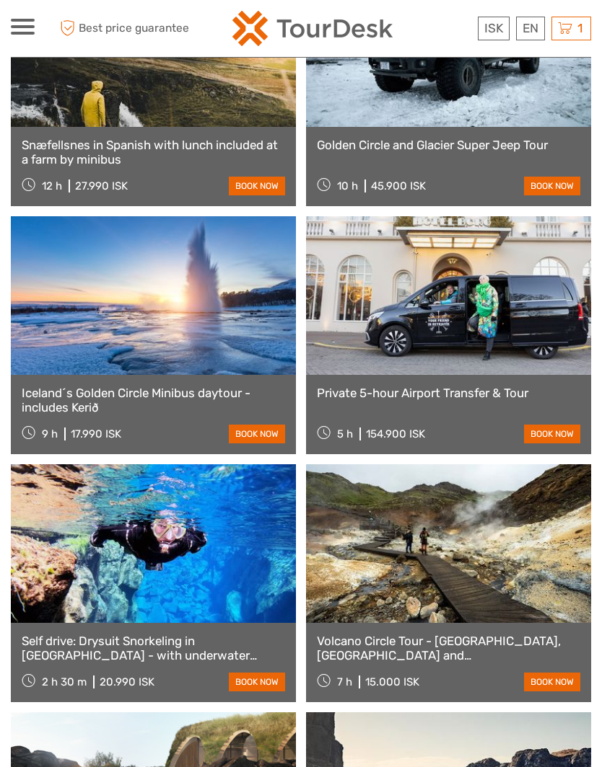
scroll to position [17786, 0]
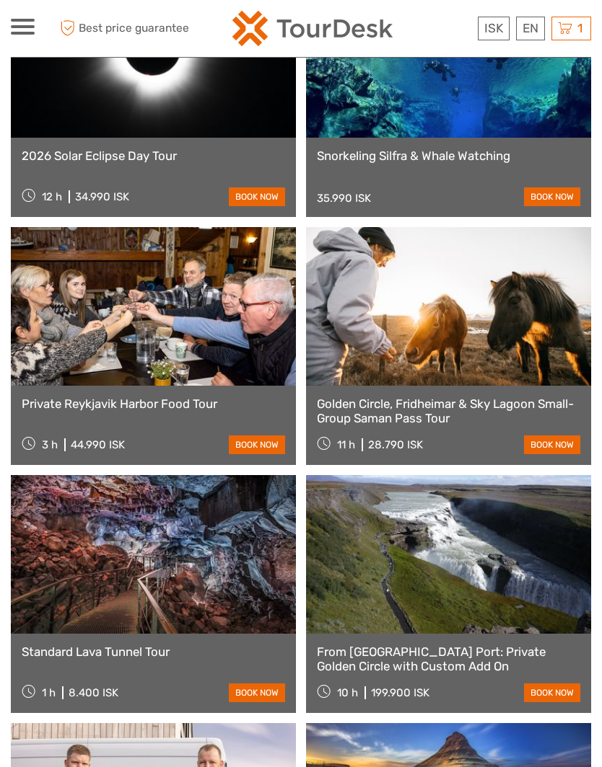
scroll to position [20019, 0]
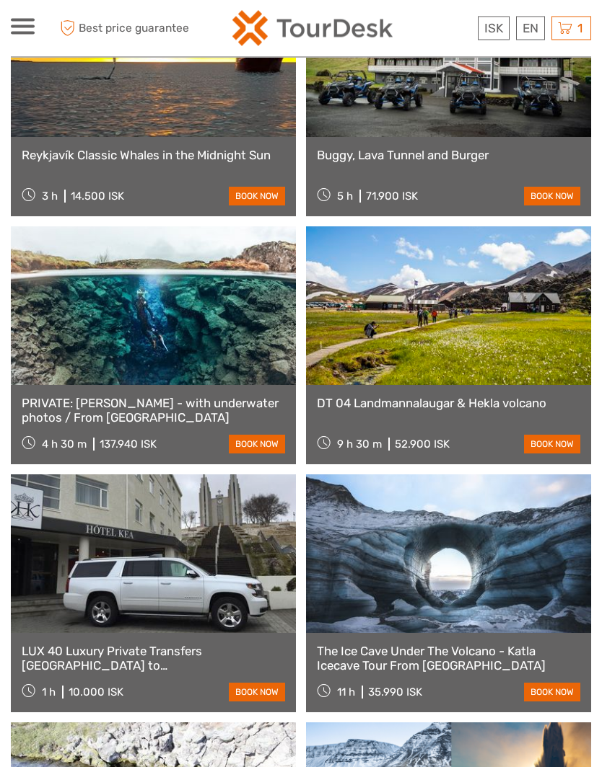
scroll to position [22253, 0]
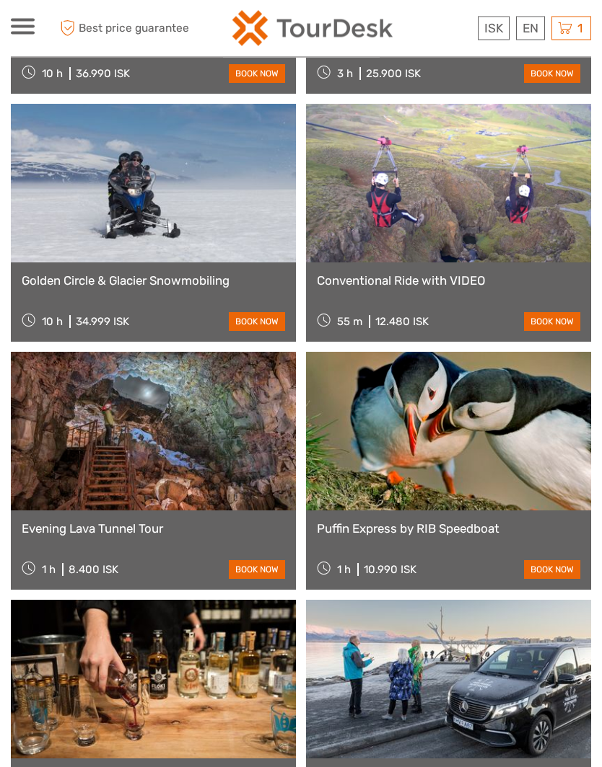
scroll to position [24486, 0]
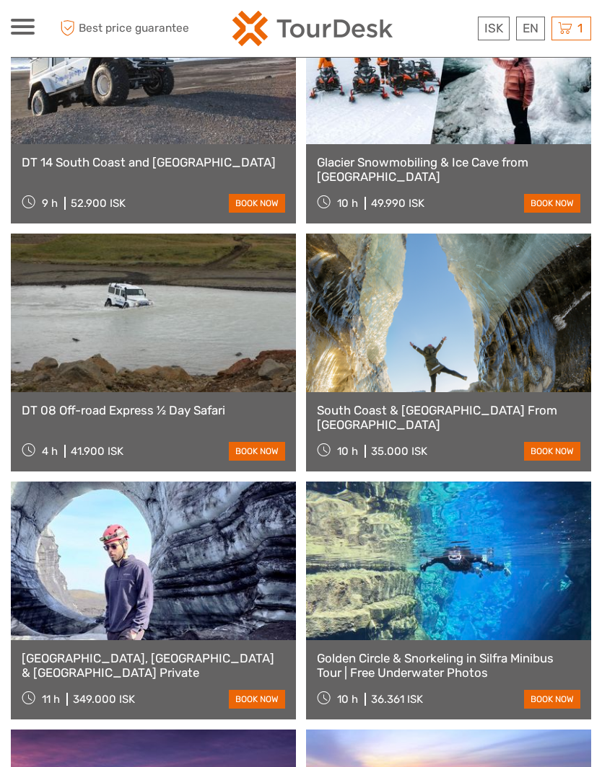
scroll to position [13031, 0]
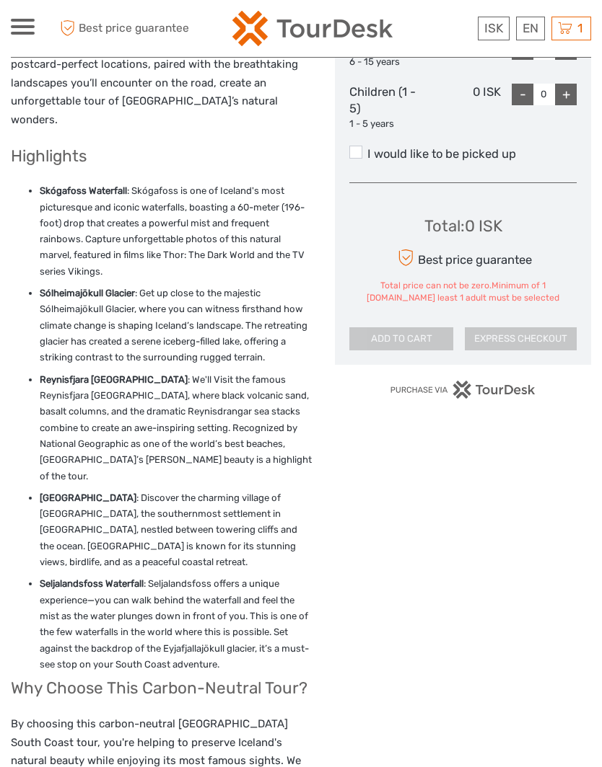
scroll to position [788, 0]
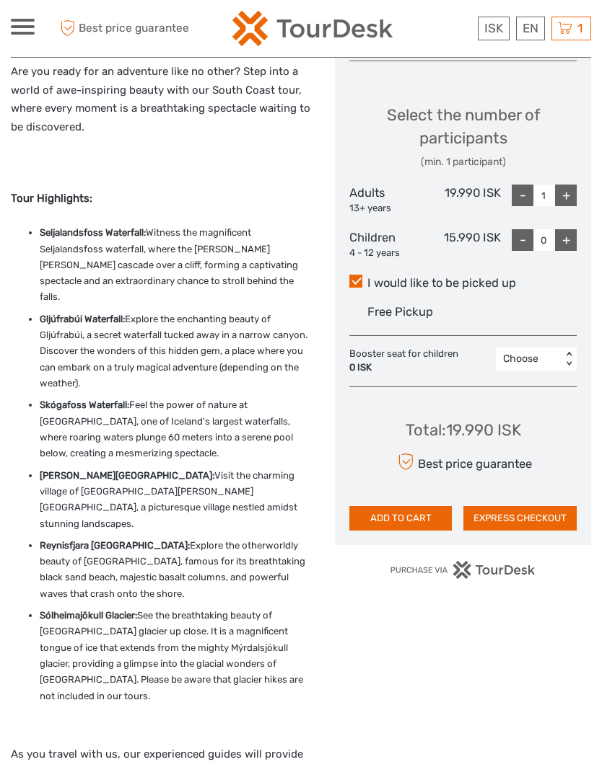
scroll to position [606, 0]
